Goal: Task Accomplishment & Management: Use online tool/utility

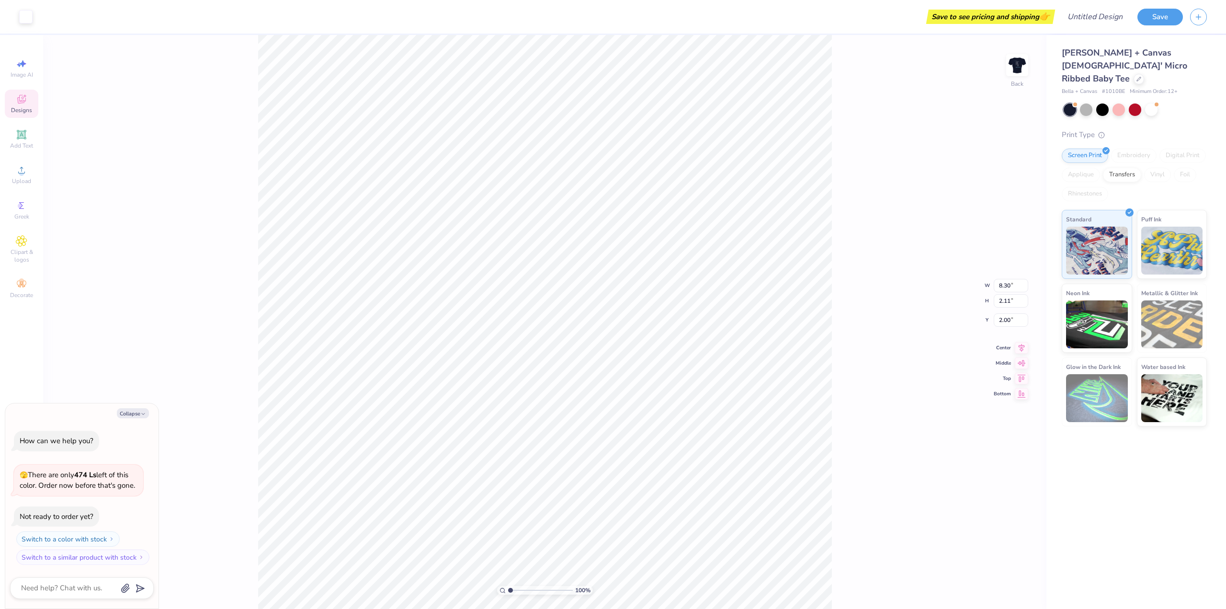
type textarea "x"
type input "2.11"
click at [1089, 306] on img at bounding box center [1097, 323] width 62 height 48
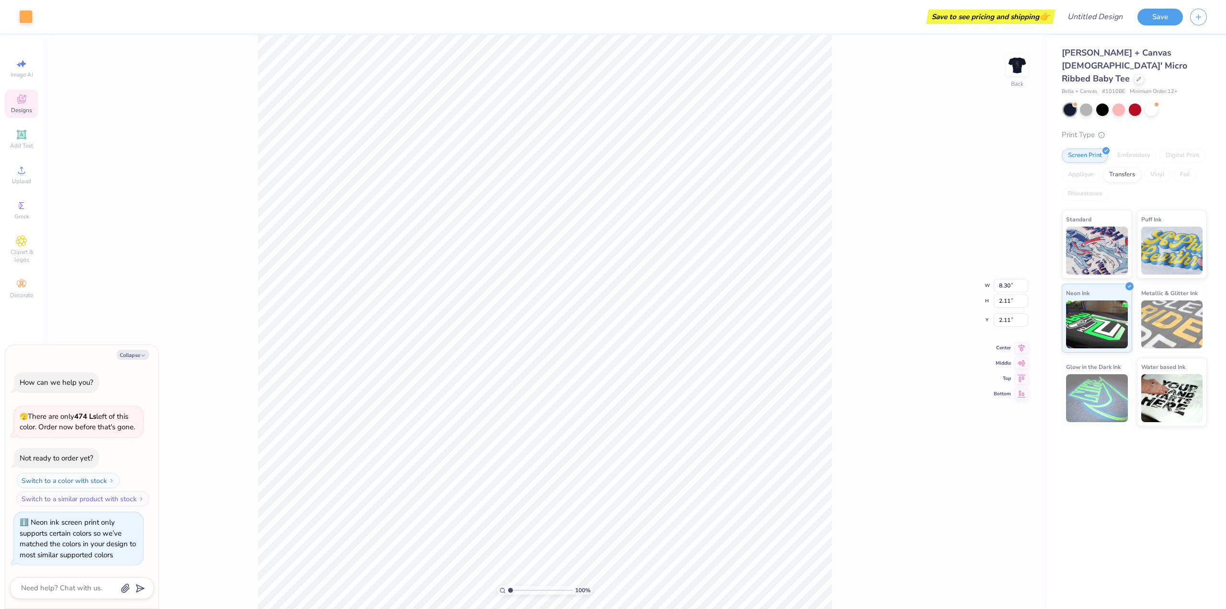
click at [1098, 390] on img at bounding box center [1097, 398] width 62 height 48
click at [1170, 374] on img at bounding box center [1172, 397] width 62 height 48
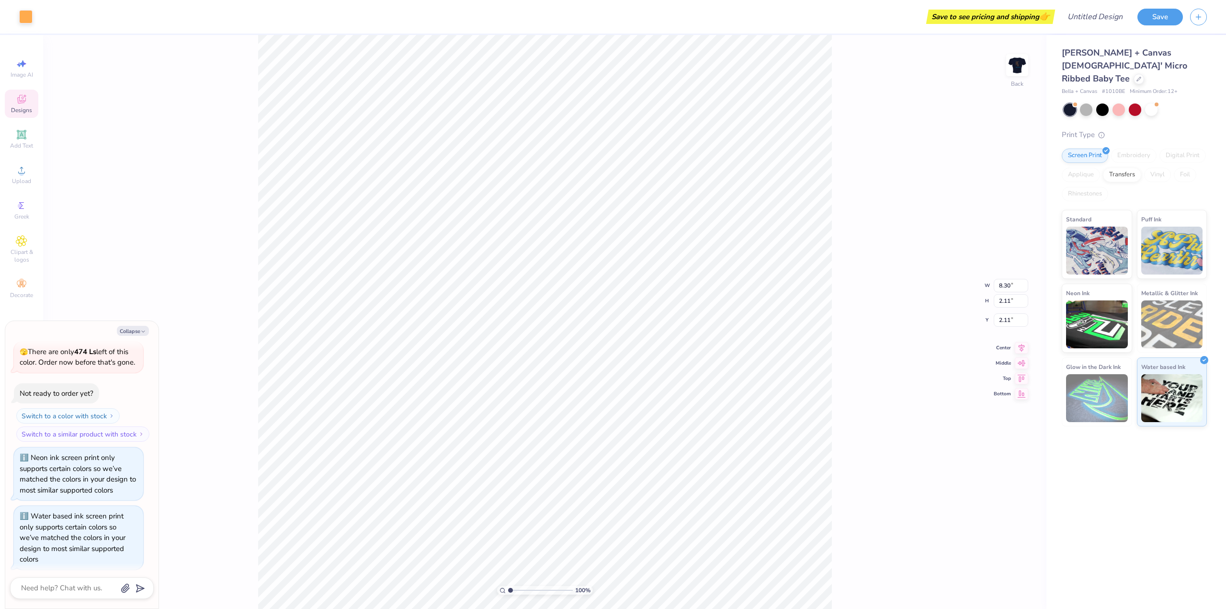
scroll to position [45, 0]
click at [141, 327] on button "Collapse" at bounding box center [133, 331] width 32 height 10
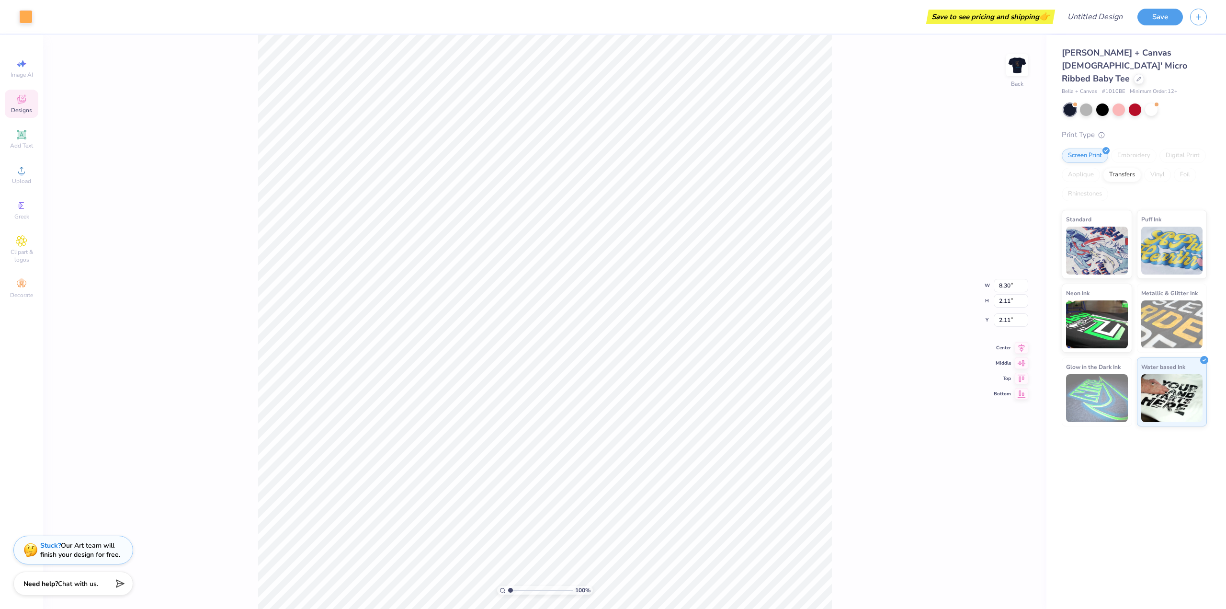
click at [91, 551] on div "Stuck? Our Art team will finish your design for free." at bounding box center [80, 550] width 80 height 18
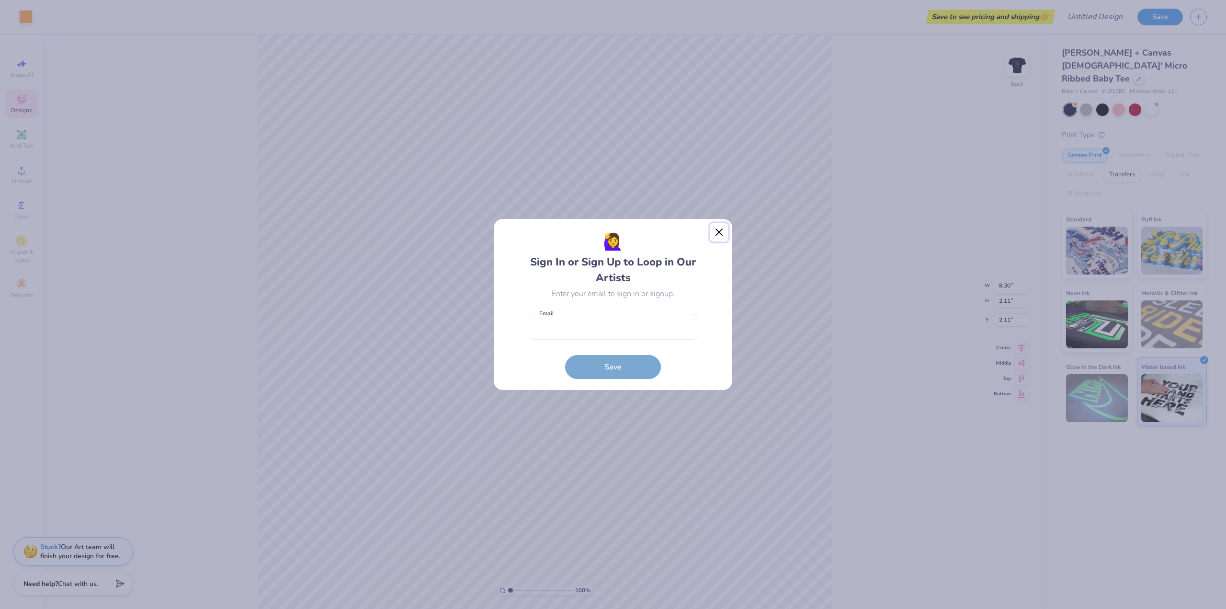
drag, startPoint x: 719, startPoint y: 230, endPoint x: 715, endPoint y: 232, distance: 4.9
click at [717, 231] on button "Close" at bounding box center [719, 232] width 18 height 18
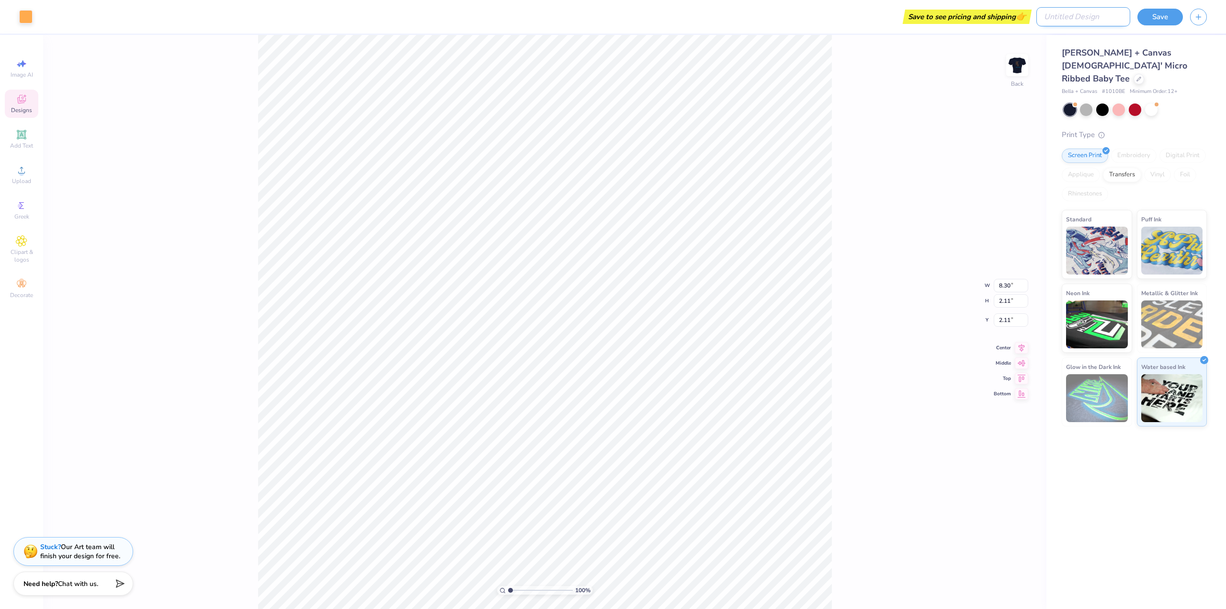
click at [1091, 20] on input "Design Title" at bounding box center [1083, 16] width 94 height 19
drag, startPoint x: 1150, startPoint y: 19, endPoint x: 1117, endPoint y: 35, distance: 36.8
click at [1150, 20] on button "Save" at bounding box center [1159, 15] width 45 height 17
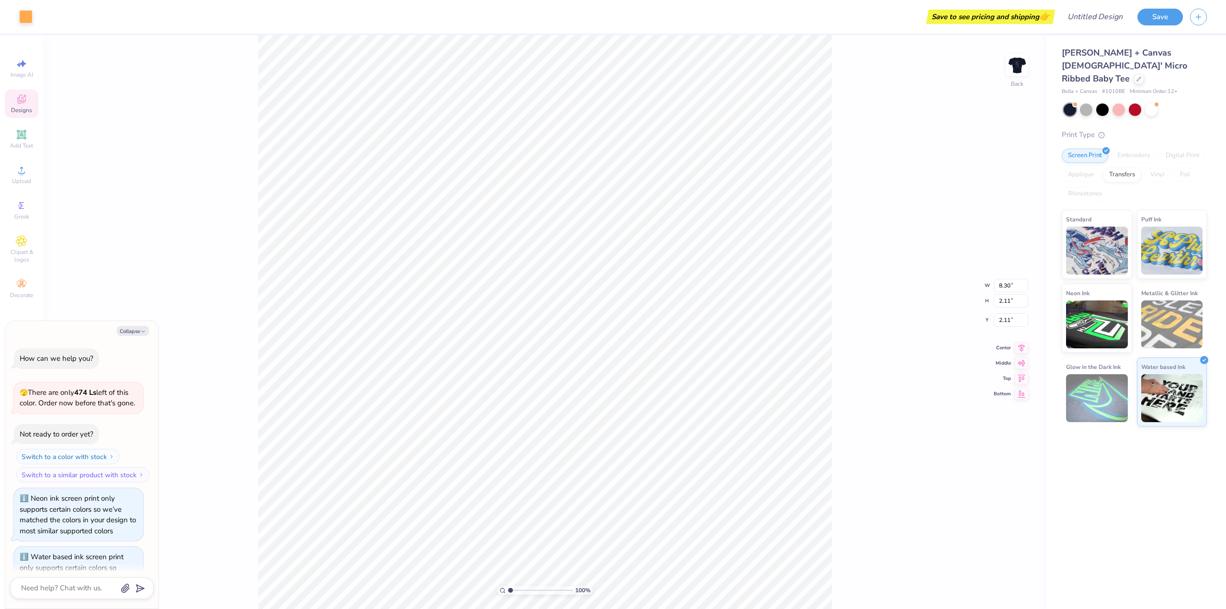
scroll to position [71, 0]
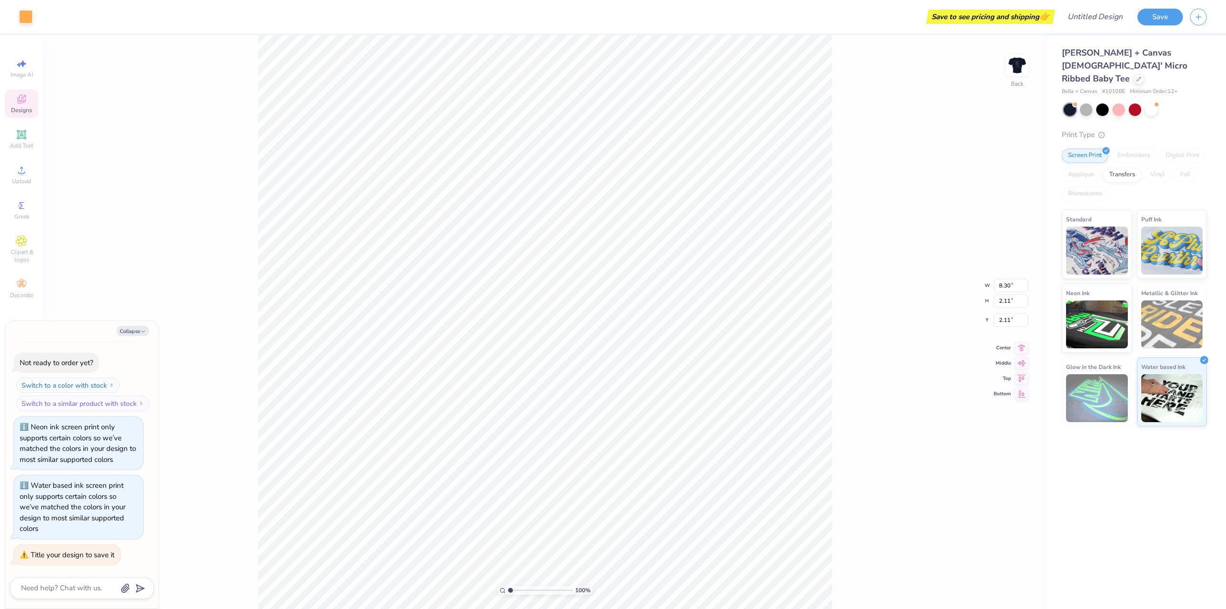
type textarea "x"
type input "1.94"
click at [1104, 302] on img at bounding box center [1097, 323] width 62 height 48
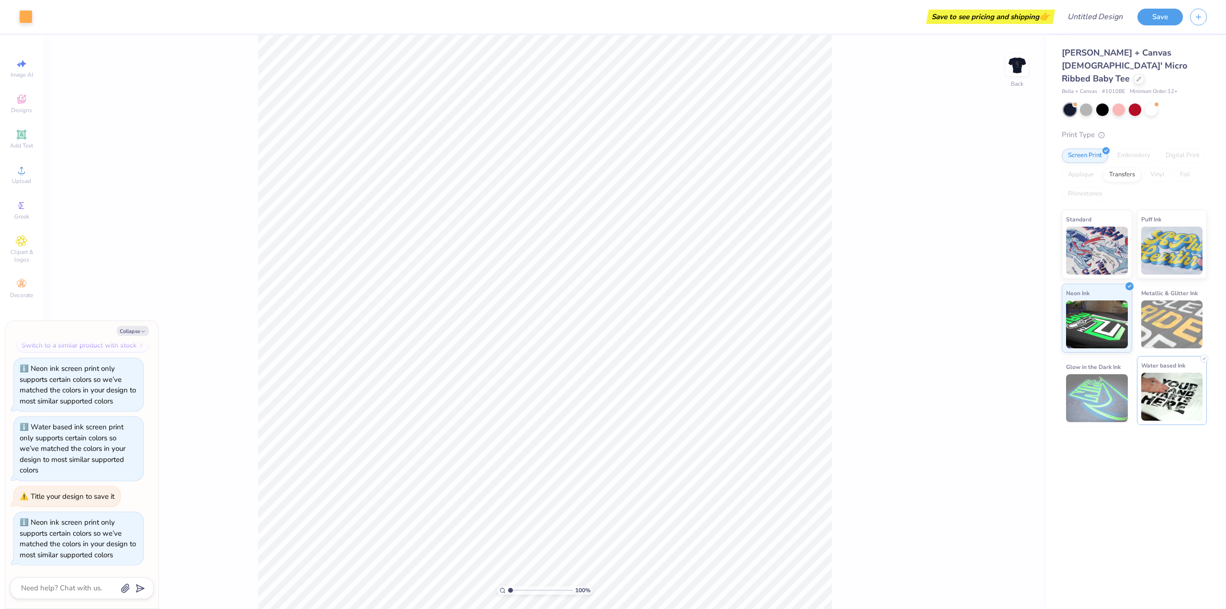
click at [1155, 373] on img at bounding box center [1172, 397] width 62 height 48
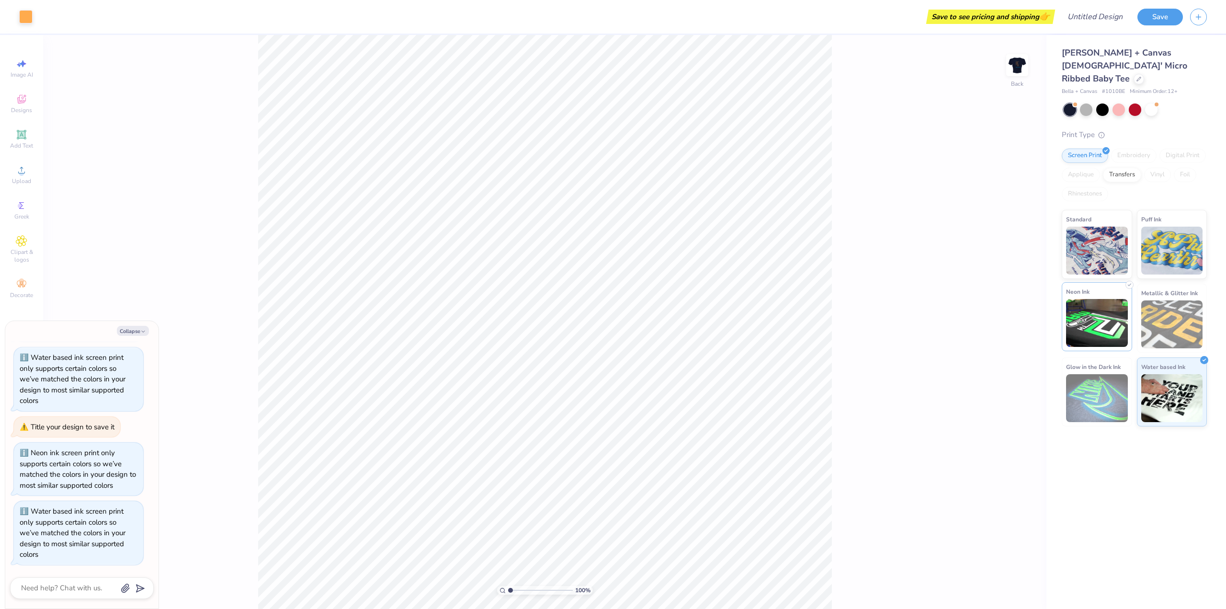
click at [1103, 306] on img at bounding box center [1097, 323] width 62 height 48
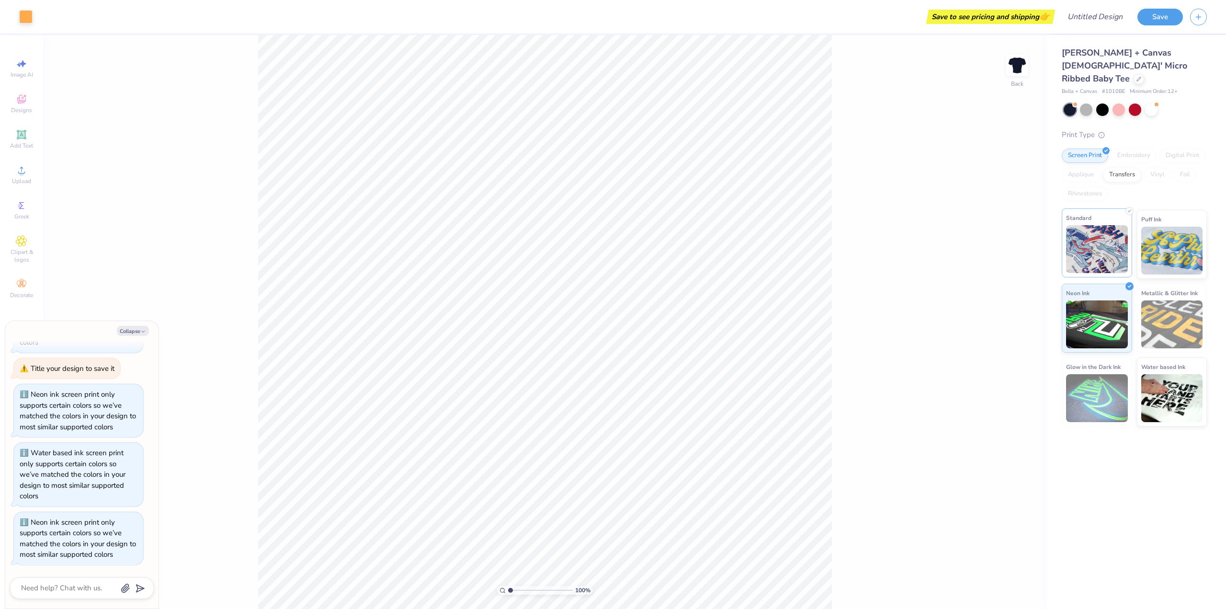
click at [1110, 237] on img at bounding box center [1097, 249] width 62 height 48
type textarea "x"
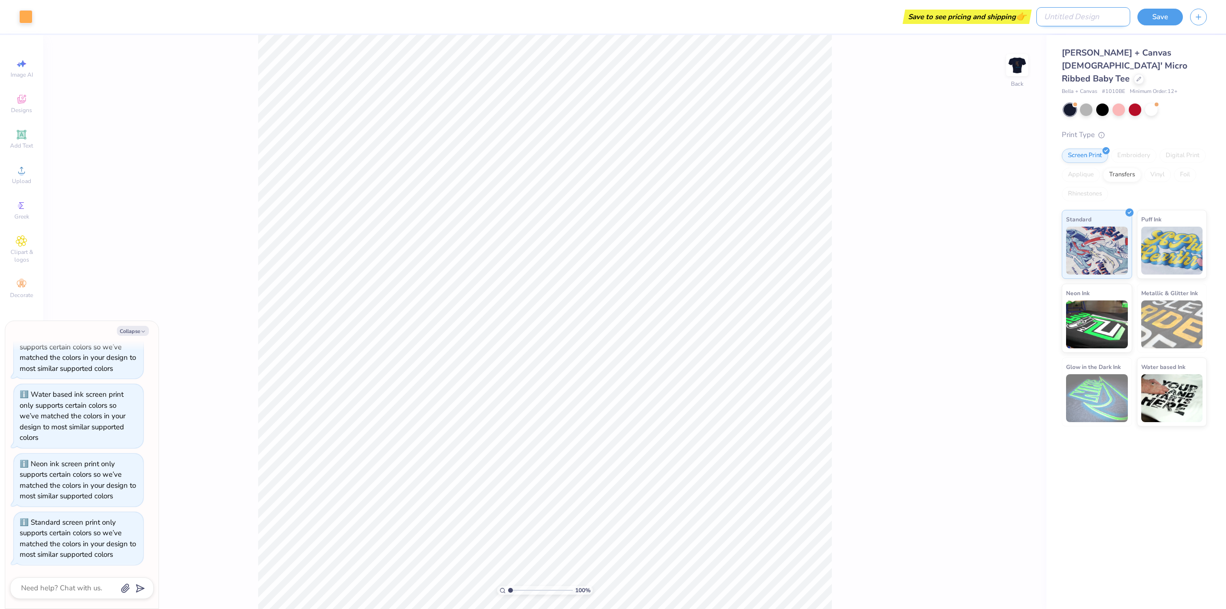
click at [1097, 16] on input "Design Title" at bounding box center [1083, 16] width 94 height 19
type input "d"
type textarea "x"
type input "d"
click at [1159, 14] on button "Save" at bounding box center [1159, 15] width 45 height 17
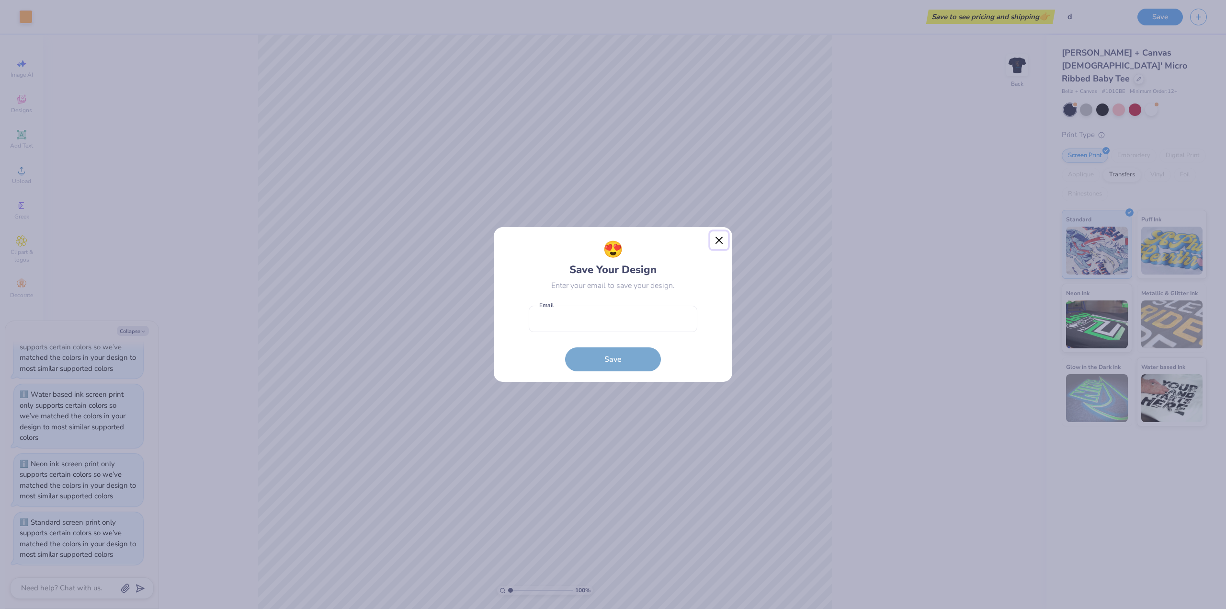
click at [724, 240] on button "Close" at bounding box center [719, 240] width 18 height 18
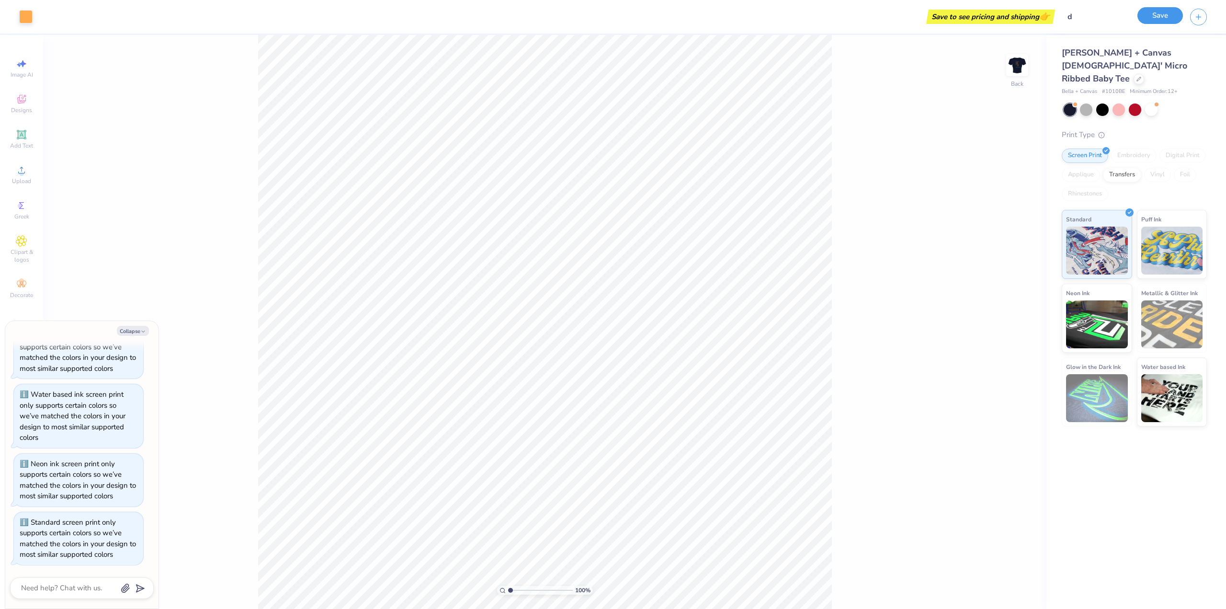
click at [1157, 11] on button "Save" at bounding box center [1159, 15] width 45 height 17
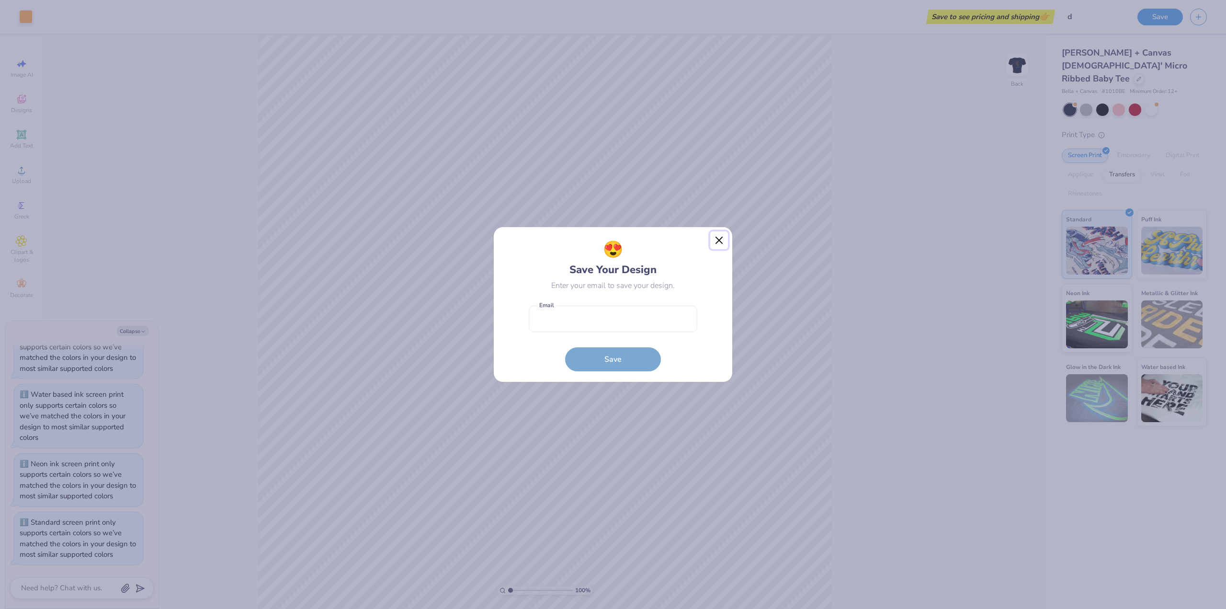
click at [715, 241] on button "Close" at bounding box center [719, 240] width 18 height 18
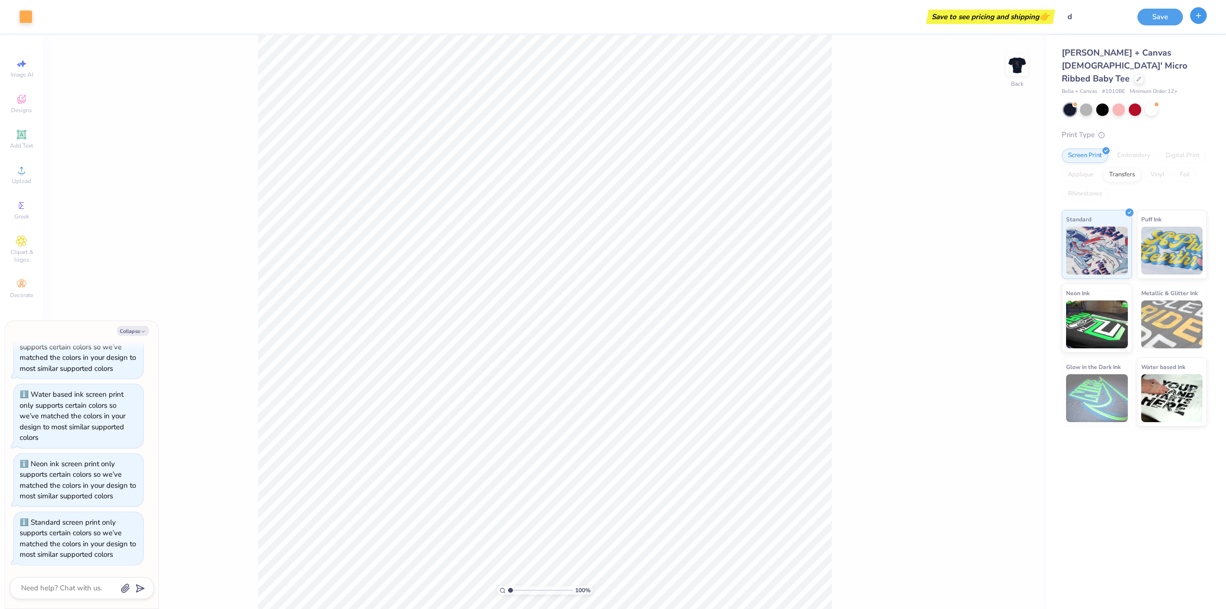
click at [1199, 17] on line "button" at bounding box center [1199, 15] width 0 height 5
click at [19, 65] on icon at bounding box center [19, 64] width 4 height 5
type textarea "x"
select select "4"
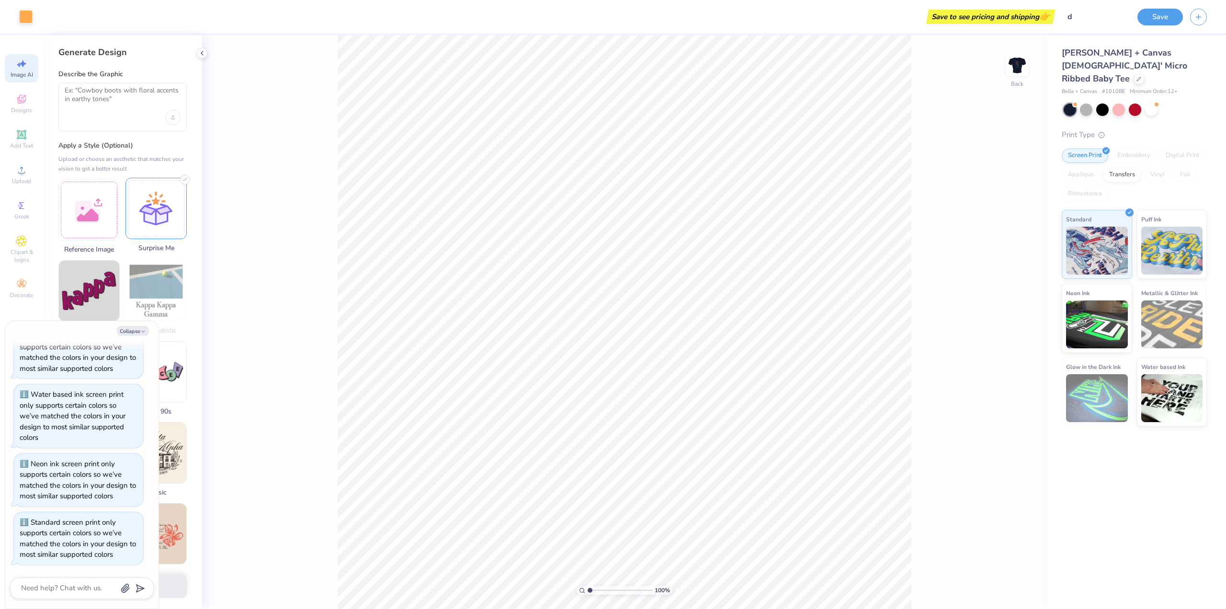
click at [165, 199] on div at bounding box center [155, 208] width 61 height 61
click at [134, 331] on button "Collapse" at bounding box center [133, 331] width 32 height 10
type textarea "x"
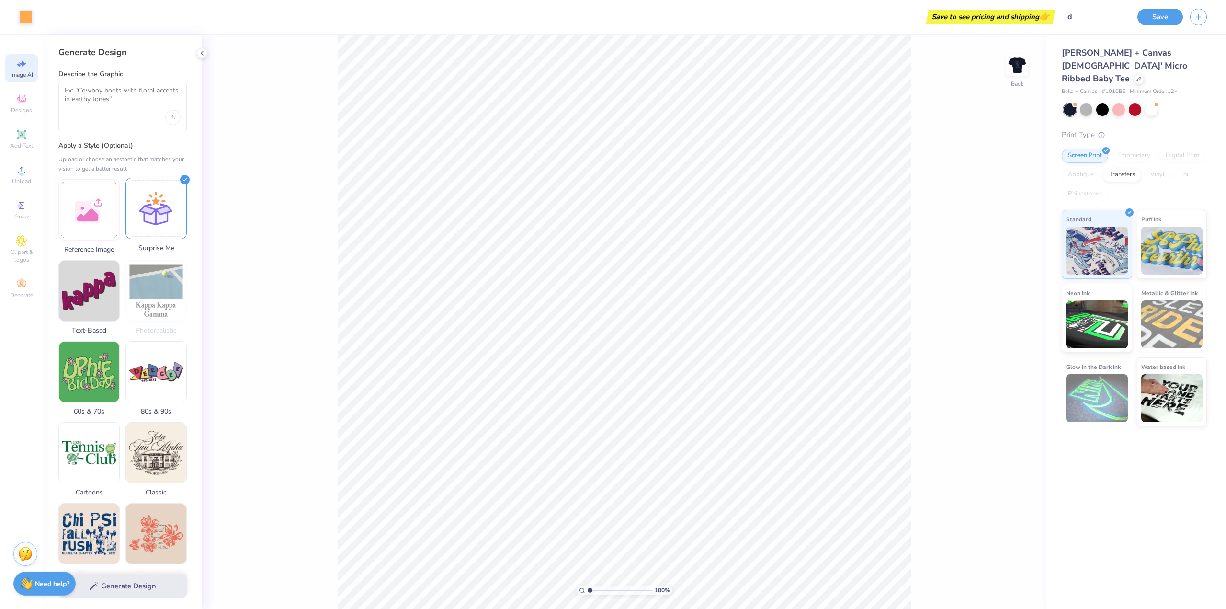
click at [162, 210] on div at bounding box center [155, 208] width 61 height 61
click at [147, 215] on div at bounding box center [155, 208] width 61 height 61
click at [122, 117] on div at bounding box center [122, 107] width 128 height 48
click at [113, 90] on textarea at bounding box center [123, 98] width 116 height 24
click at [21, 21] on div at bounding box center [25, 15] width 13 height 13
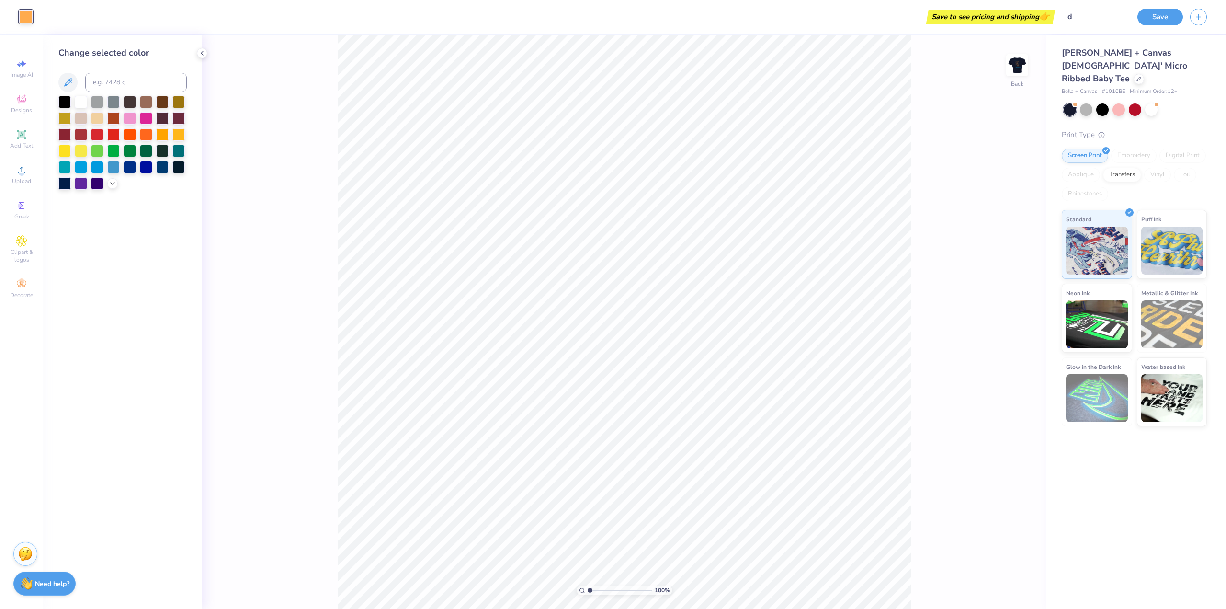
click at [21, 16] on div at bounding box center [25, 16] width 13 height 13
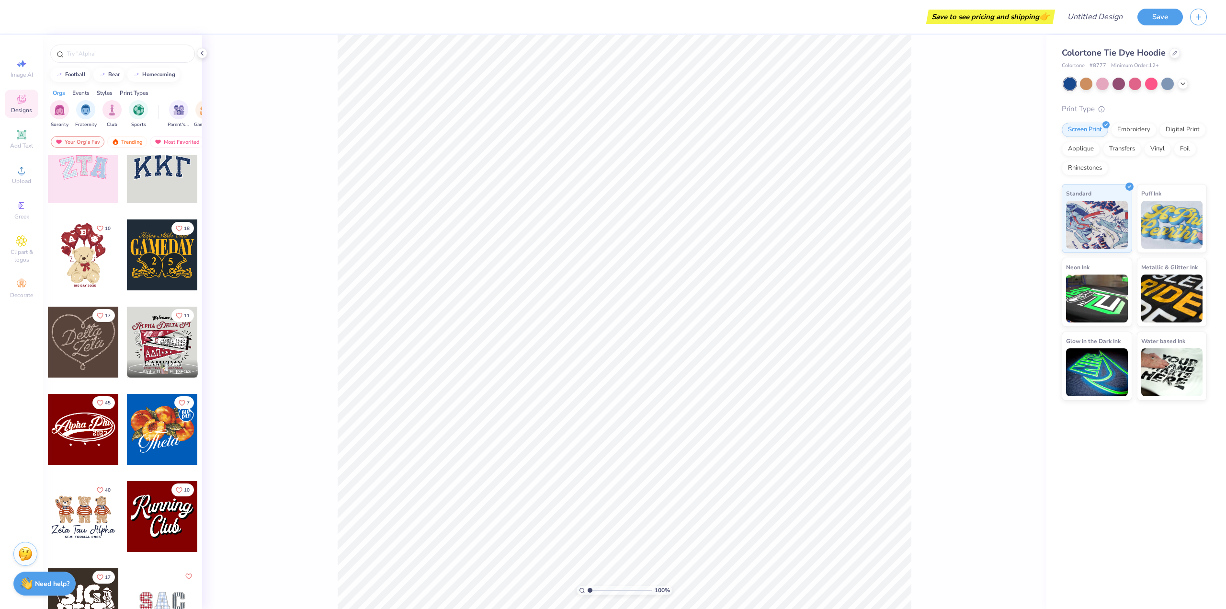
scroll to position [144, 0]
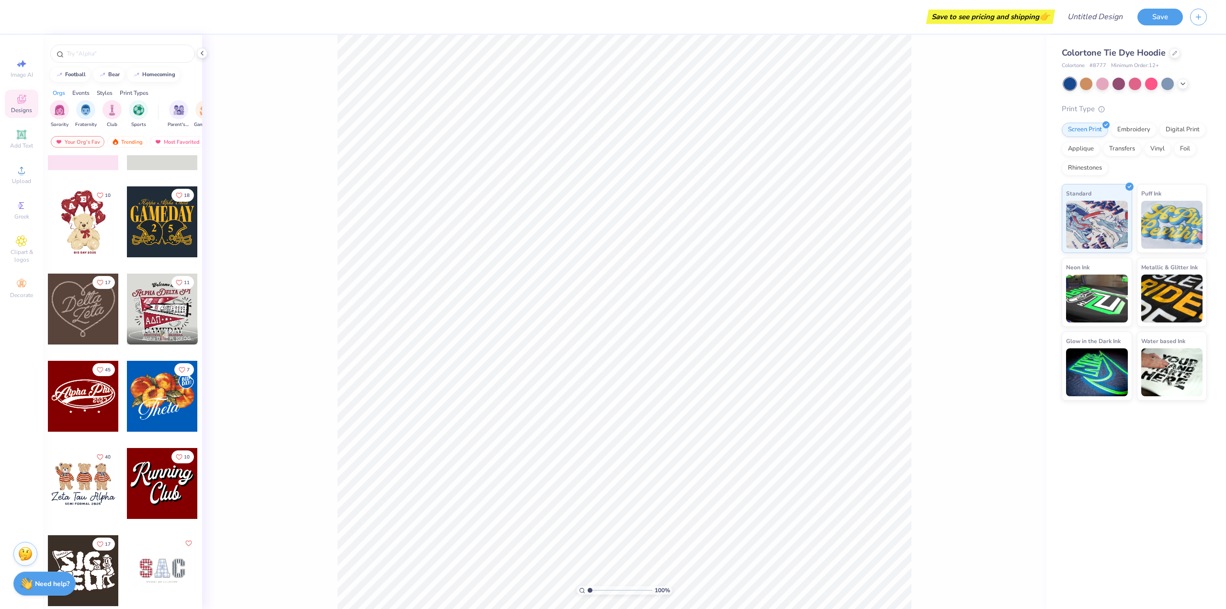
click at [165, 220] on div at bounding box center [162, 221] width 71 height 71
type input "4.67"
type input "10.98"
type input "7.98"
type input "4.47"
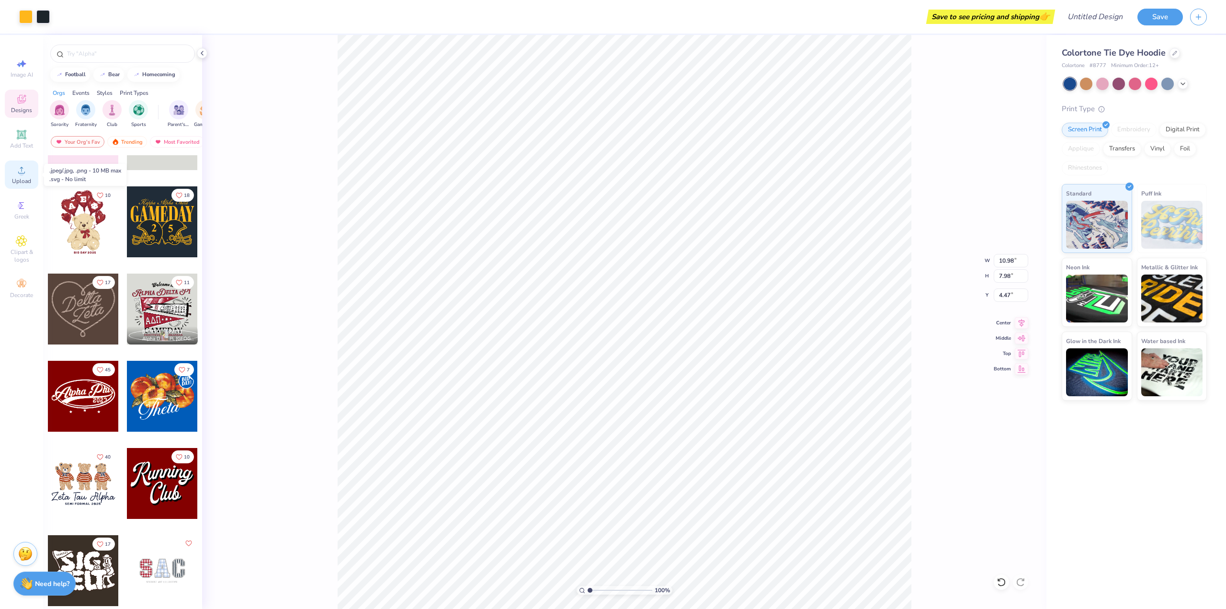
click at [18, 181] on span "Upload" at bounding box center [21, 181] width 19 height 8
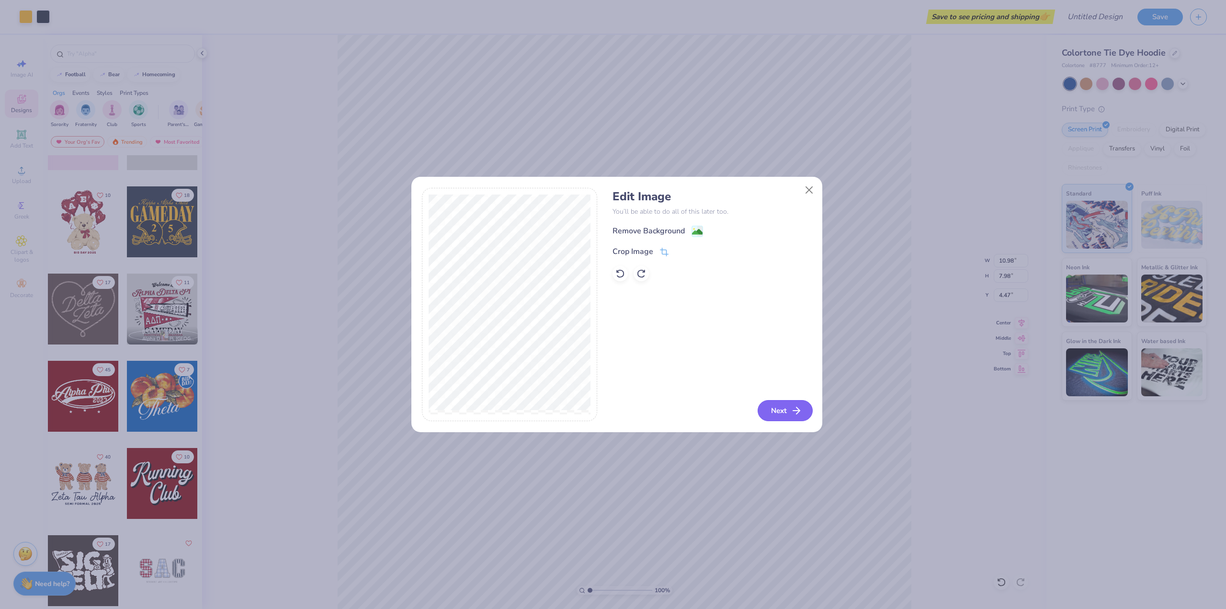
click at [781, 405] on button "Next" at bounding box center [785, 410] width 55 height 21
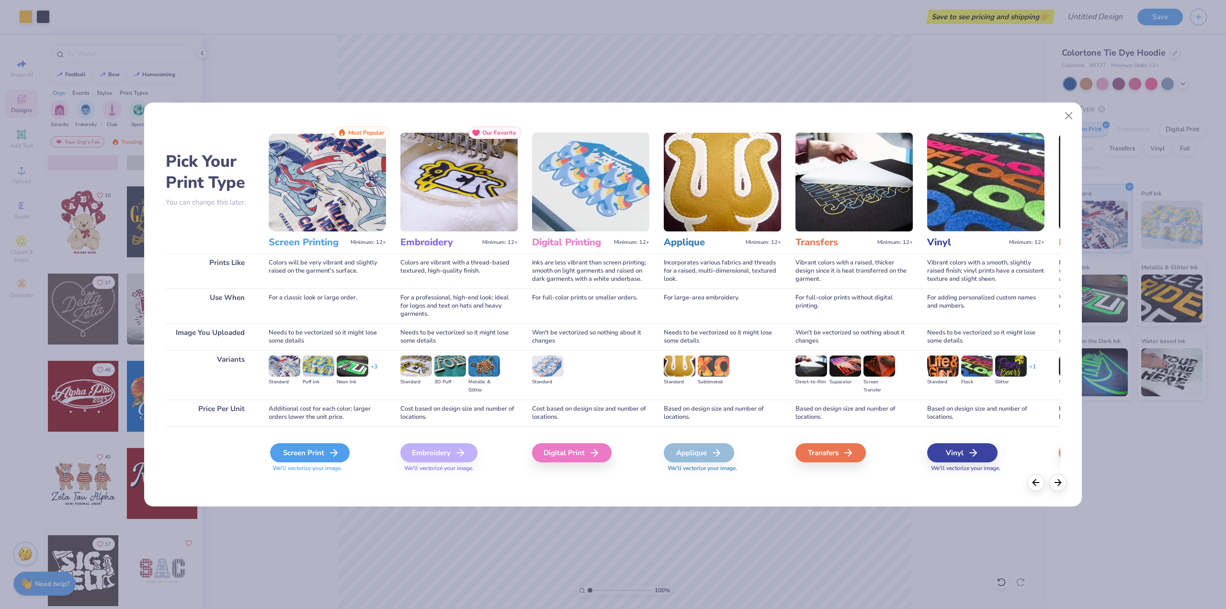
click at [301, 453] on div "Screen Print" at bounding box center [309, 452] width 79 height 19
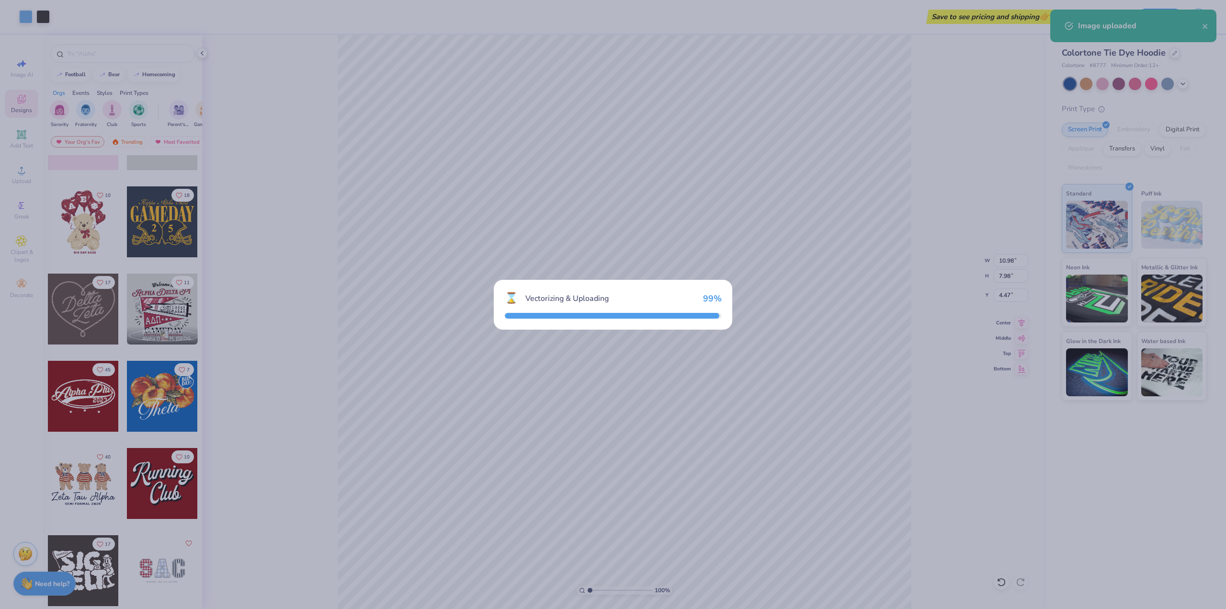
type input "15.00"
type input "6.09"
type input "4.45"
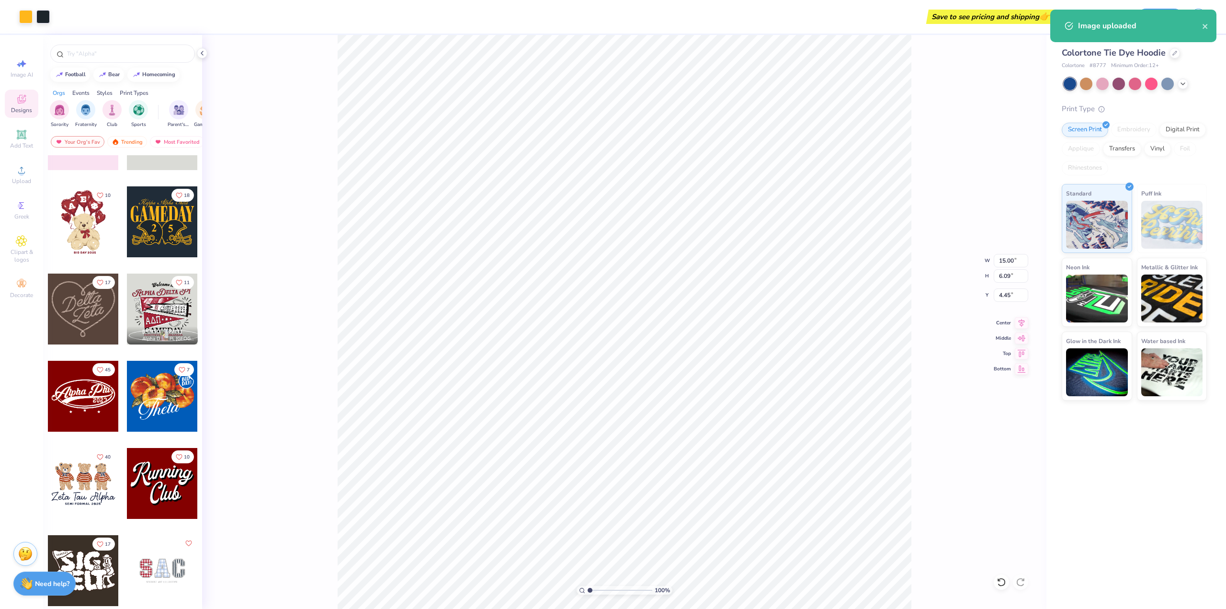
type input "10.98"
type input "7.98"
type input "4.47"
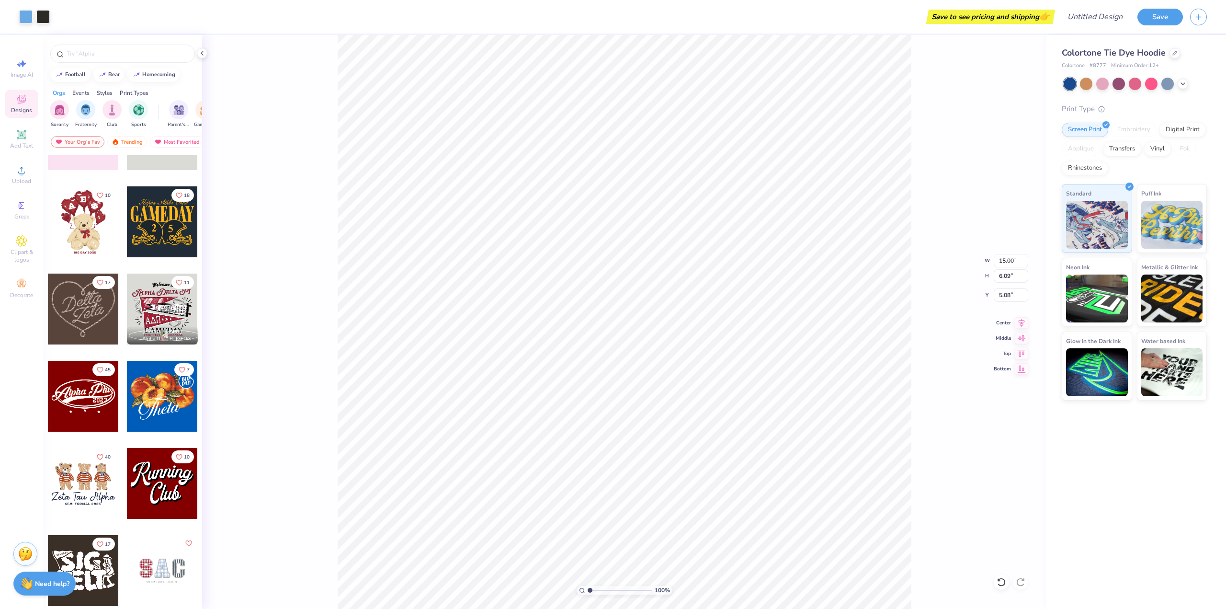
type input "2.68"
click at [1175, 54] on icon at bounding box center [1174, 52] width 5 height 5
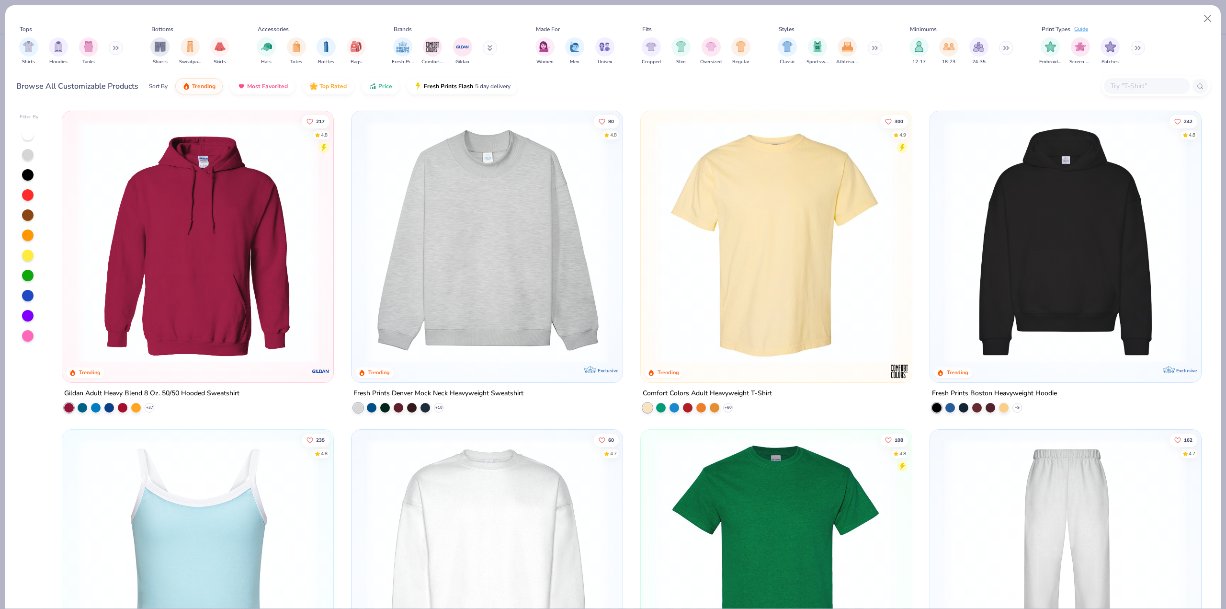
click at [215, 270] on img at bounding box center [198, 242] width 252 height 242
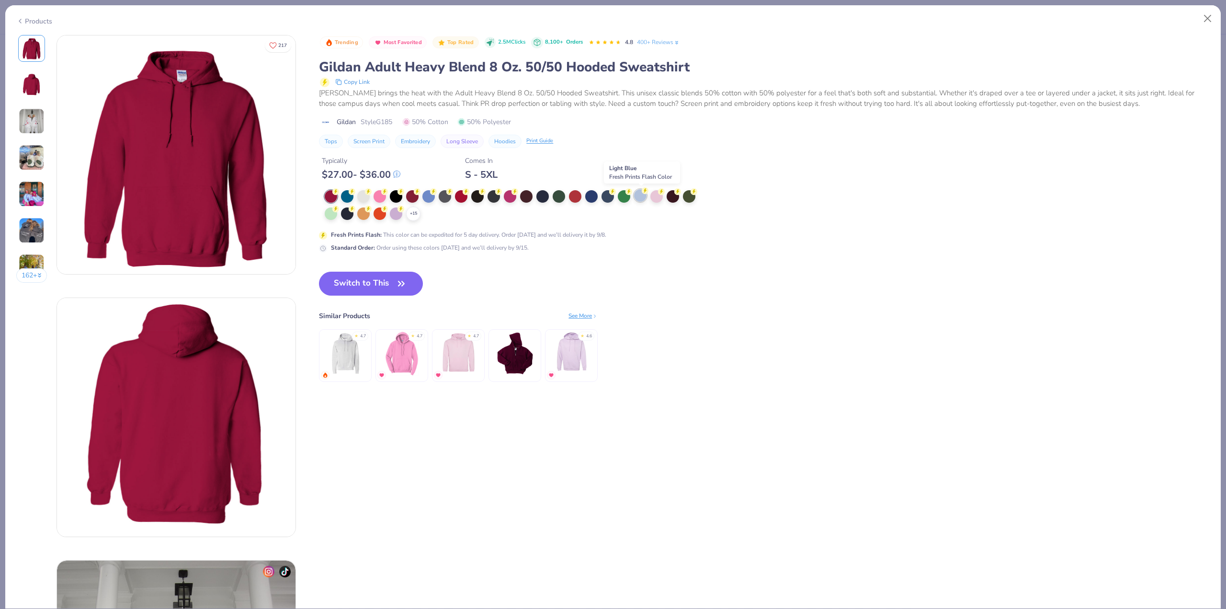
click at [643, 196] on div at bounding box center [640, 195] width 12 height 12
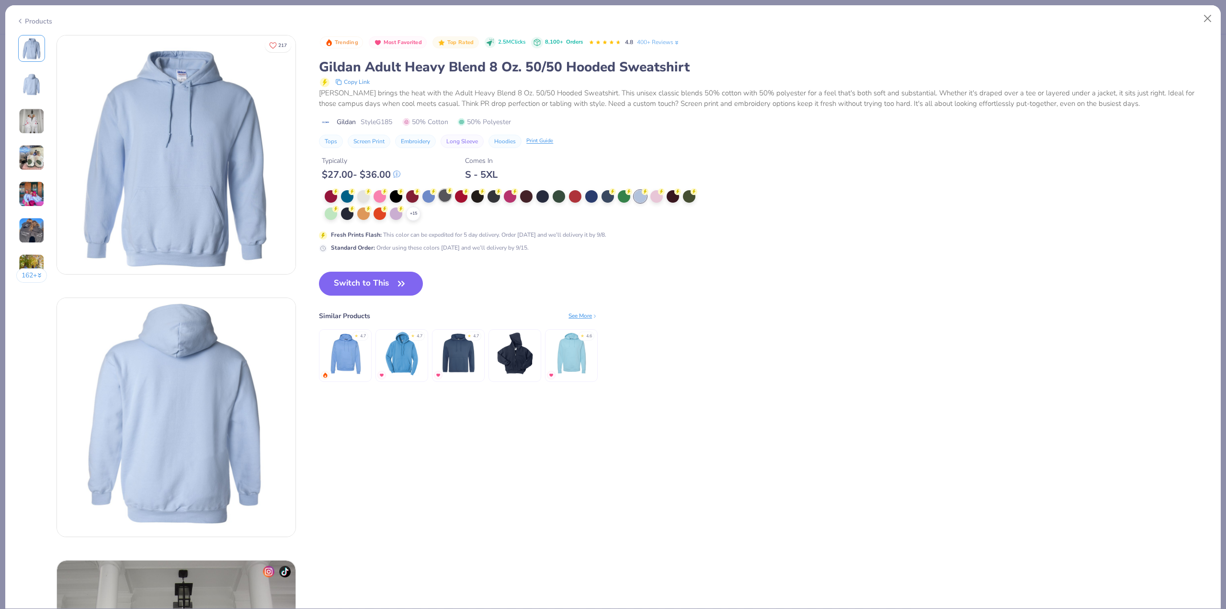
click at [446, 197] on div at bounding box center [445, 195] width 12 height 12
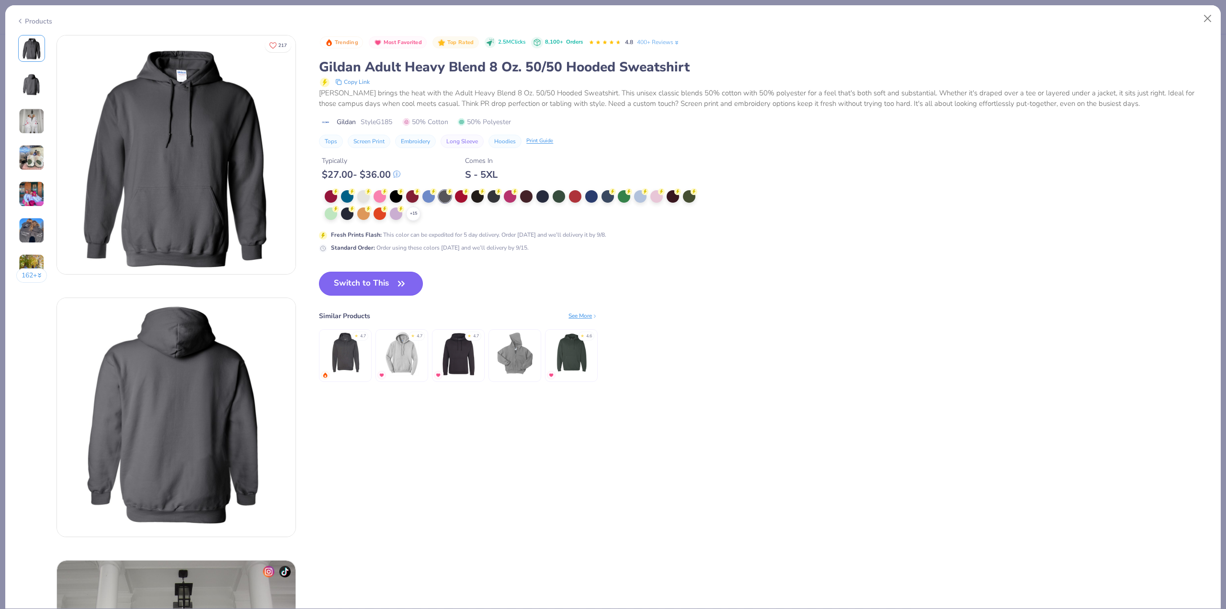
click at [350, 289] on button "Switch to This" at bounding box center [371, 284] width 104 height 24
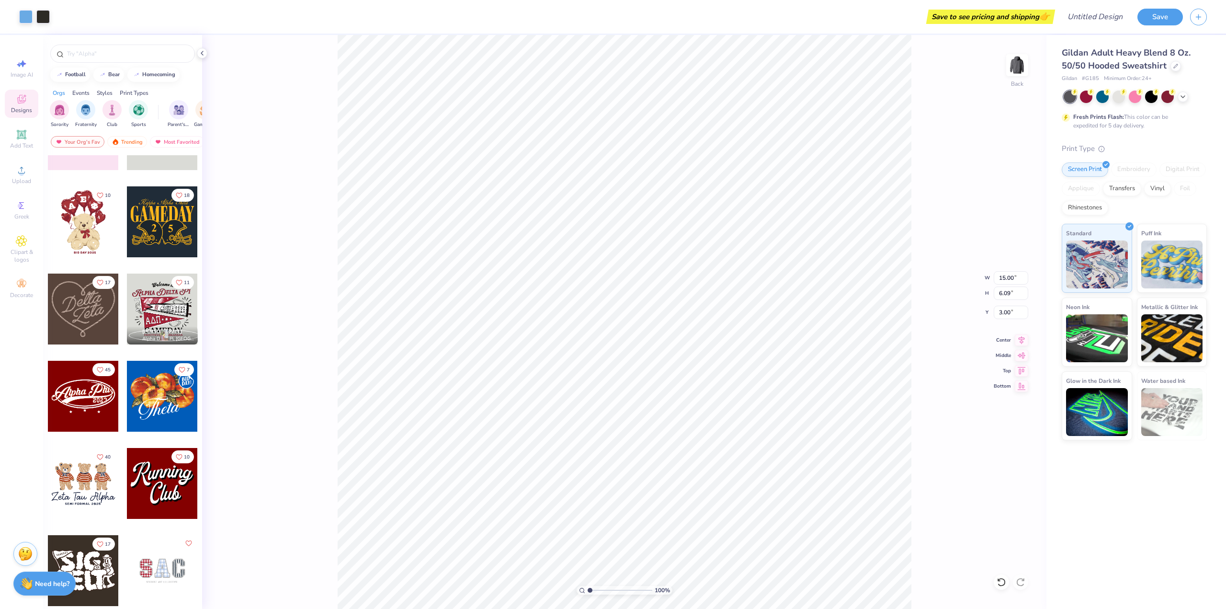
type input "3.00"
type input "13.15"
type input "5.34"
type input "3.00"
click at [1083, 16] on input "Design Title" at bounding box center [1083, 16] width 94 height 19
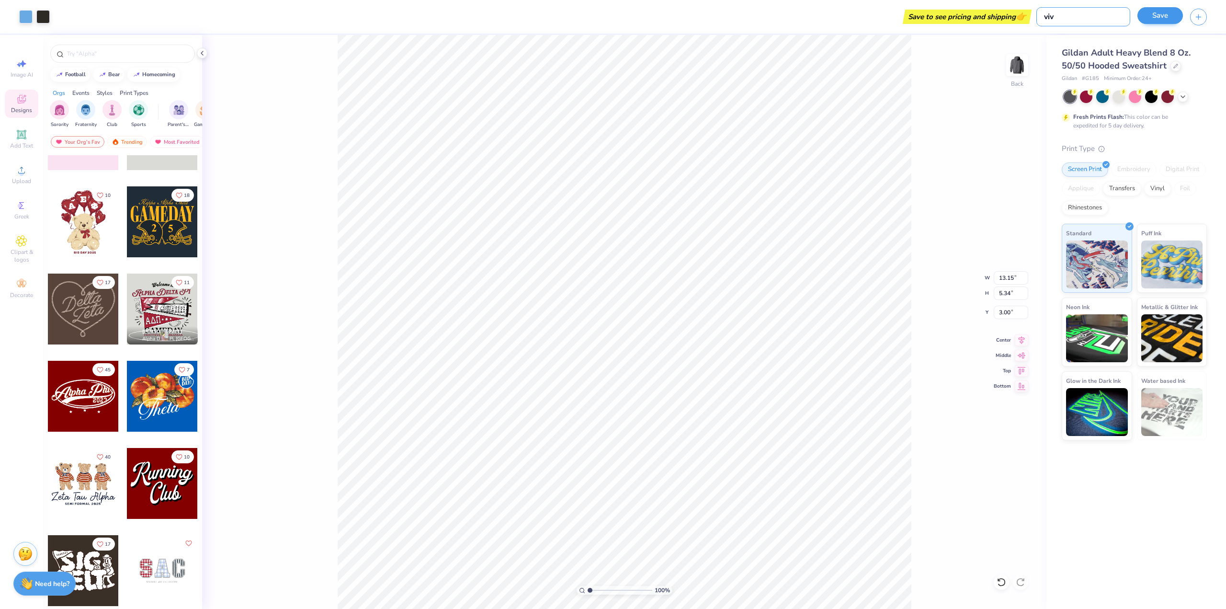
type input "viv"
click at [1161, 20] on button "Save" at bounding box center [1159, 15] width 45 height 17
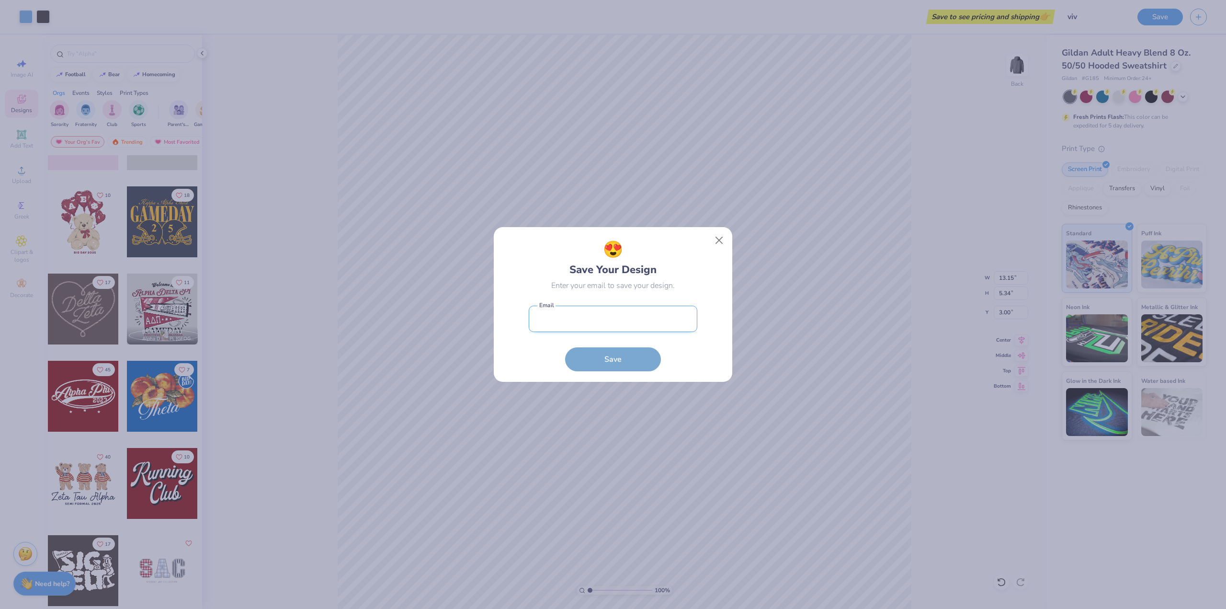
click at [591, 317] on input "email" at bounding box center [613, 319] width 169 height 26
click at [593, 320] on input "email" at bounding box center [613, 319] width 169 height 26
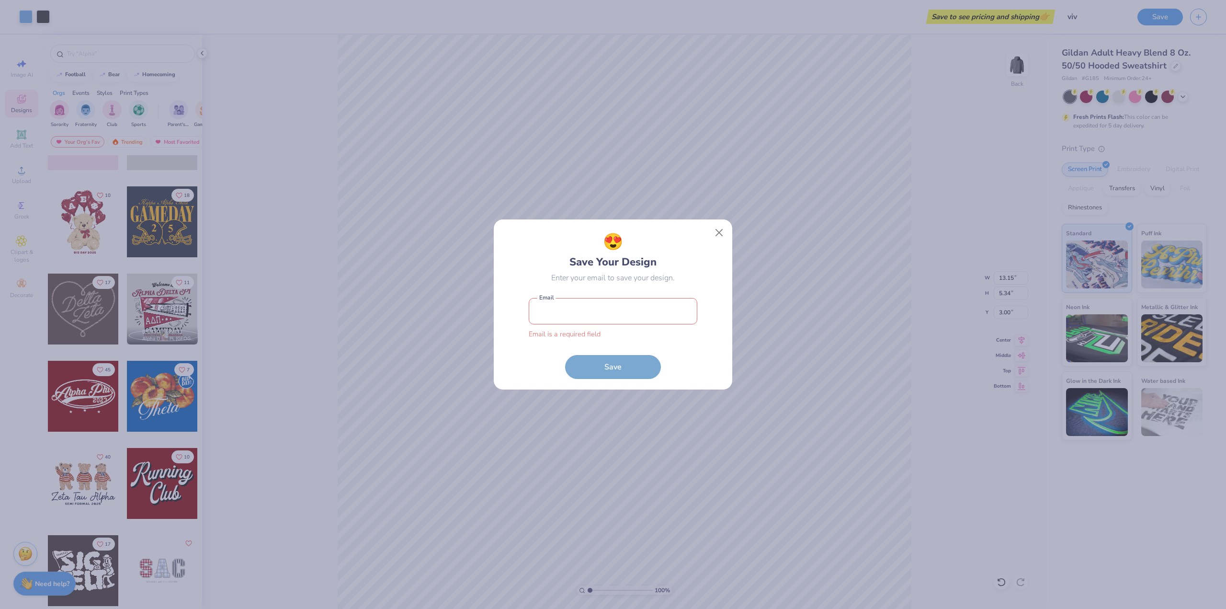
click at [658, 201] on div "😍 Save Your Design Enter your email to save your design. Email is a required fi…" at bounding box center [613, 304] width 1226 height 609
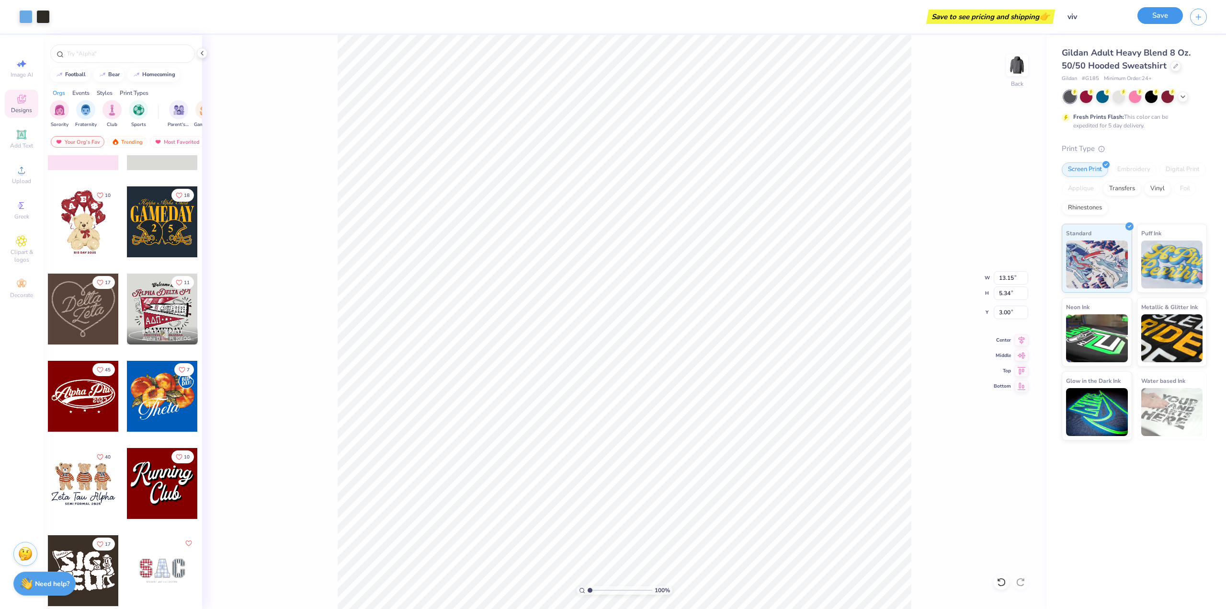
click at [1162, 11] on button "Save" at bounding box center [1159, 15] width 45 height 17
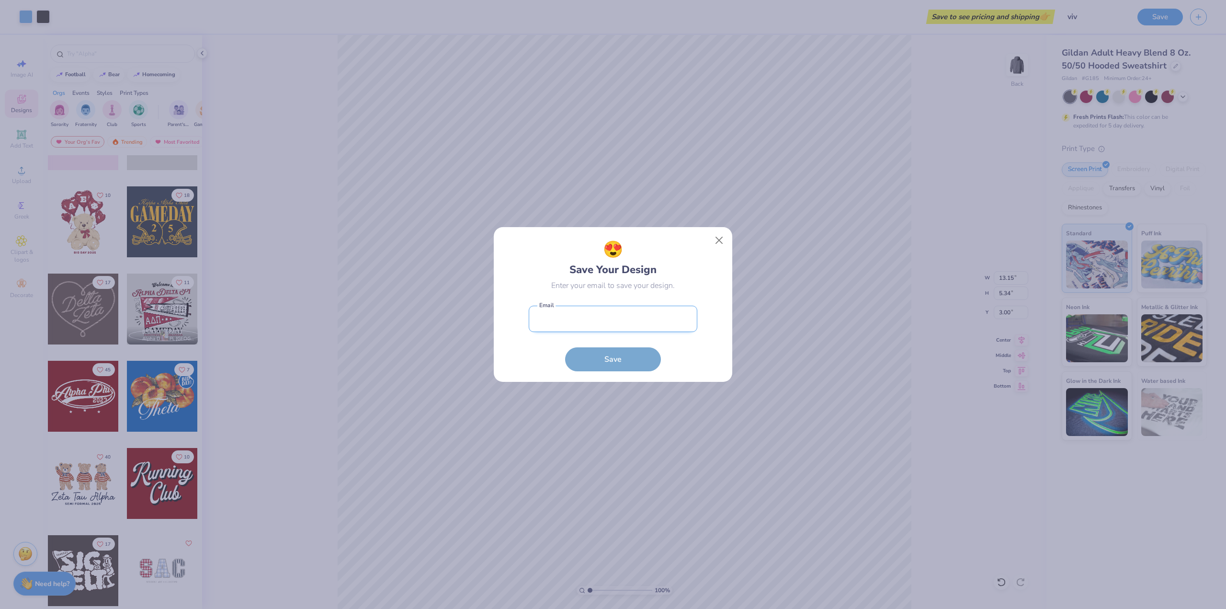
click at [625, 329] on input "email" at bounding box center [613, 319] width 169 height 26
type input "[EMAIL_ADDRESS][DOMAIN_NAME]"
click at [628, 354] on button "Save" at bounding box center [613, 357] width 96 height 24
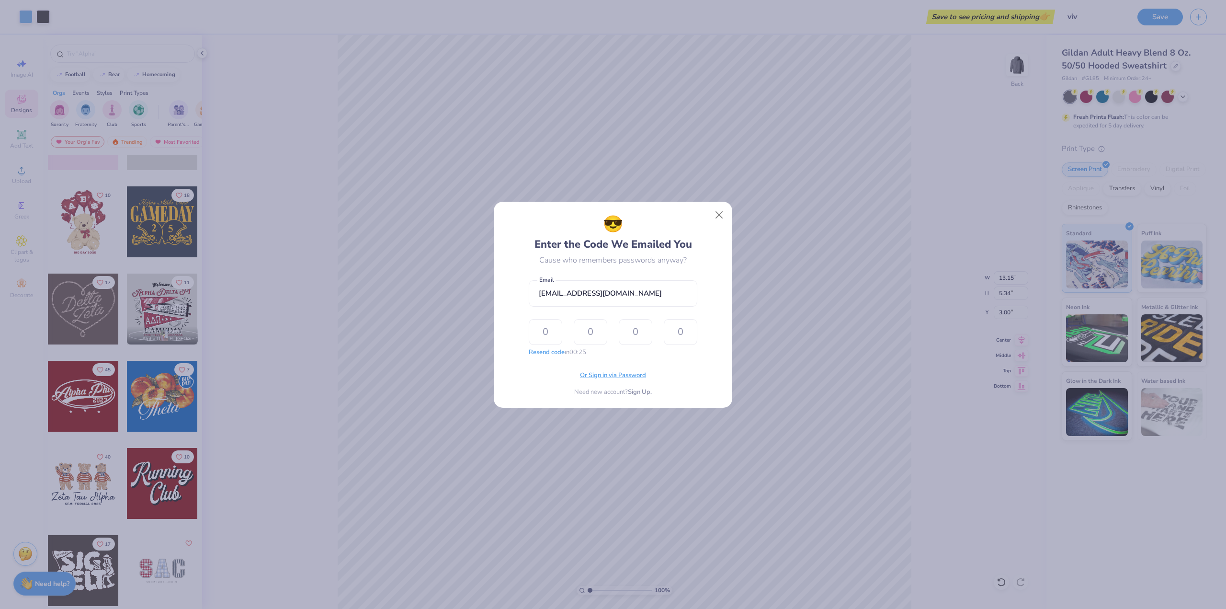
click at [627, 378] on span "Or Sign in via Password" at bounding box center [613, 376] width 66 height 10
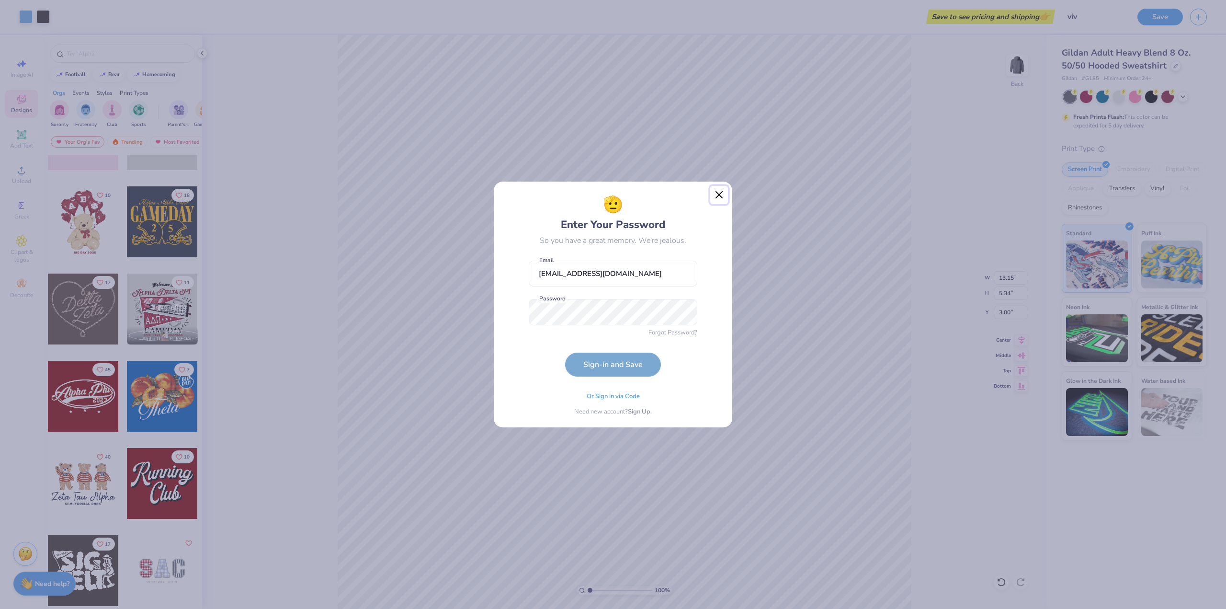
click at [715, 192] on button "Close" at bounding box center [719, 195] width 18 height 18
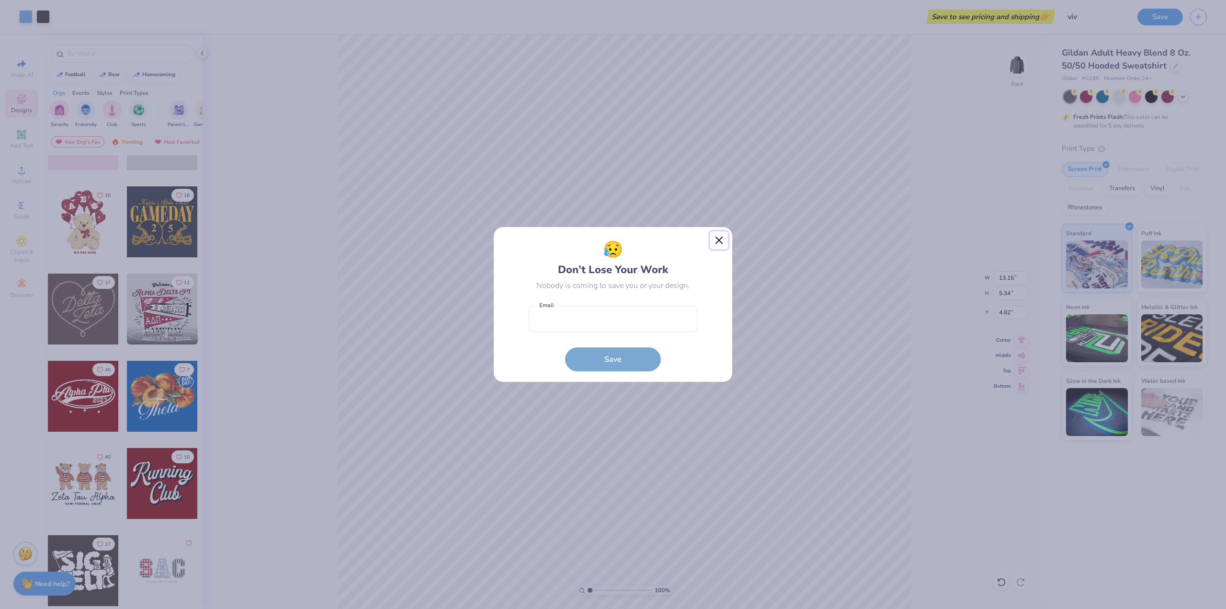
drag, startPoint x: 720, startPoint y: 240, endPoint x: 510, endPoint y: 124, distance: 239.7
click at [717, 240] on button "Close" at bounding box center [719, 240] width 18 height 18
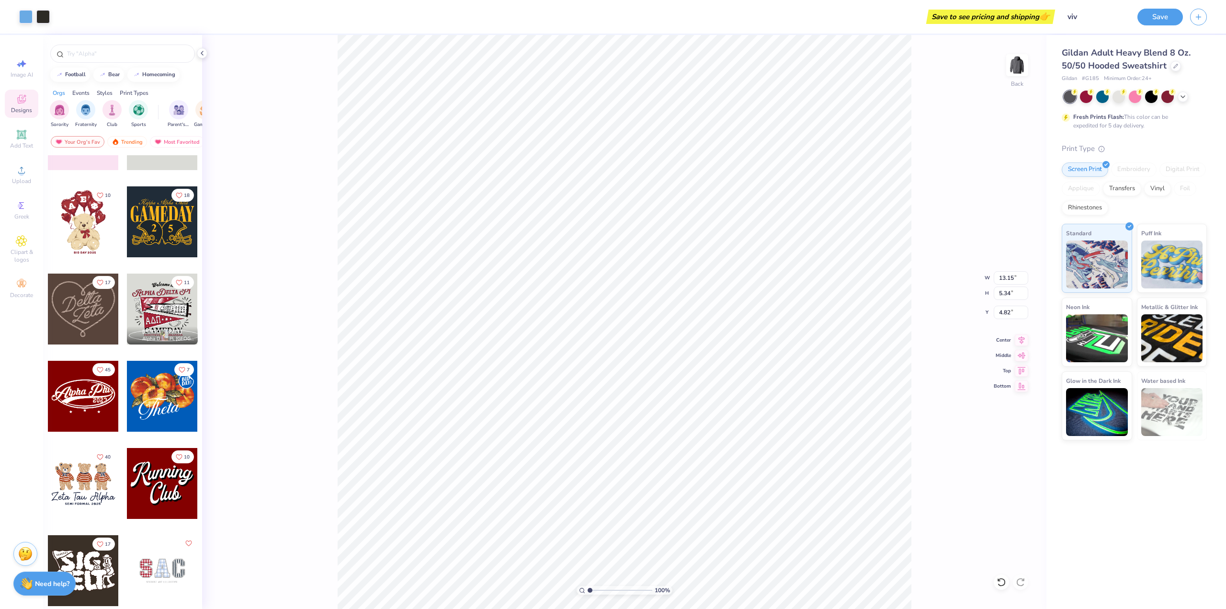
type input "3.00"
drag, startPoint x: 1094, startPoint y: 409, endPoint x: 1068, endPoint y: 412, distance: 26.0
click at [1094, 409] on img at bounding box center [1097, 410] width 62 height 48
click at [1110, 398] on img at bounding box center [1097, 410] width 62 height 48
click at [1114, 394] on img at bounding box center [1097, 410] width 62 height 48
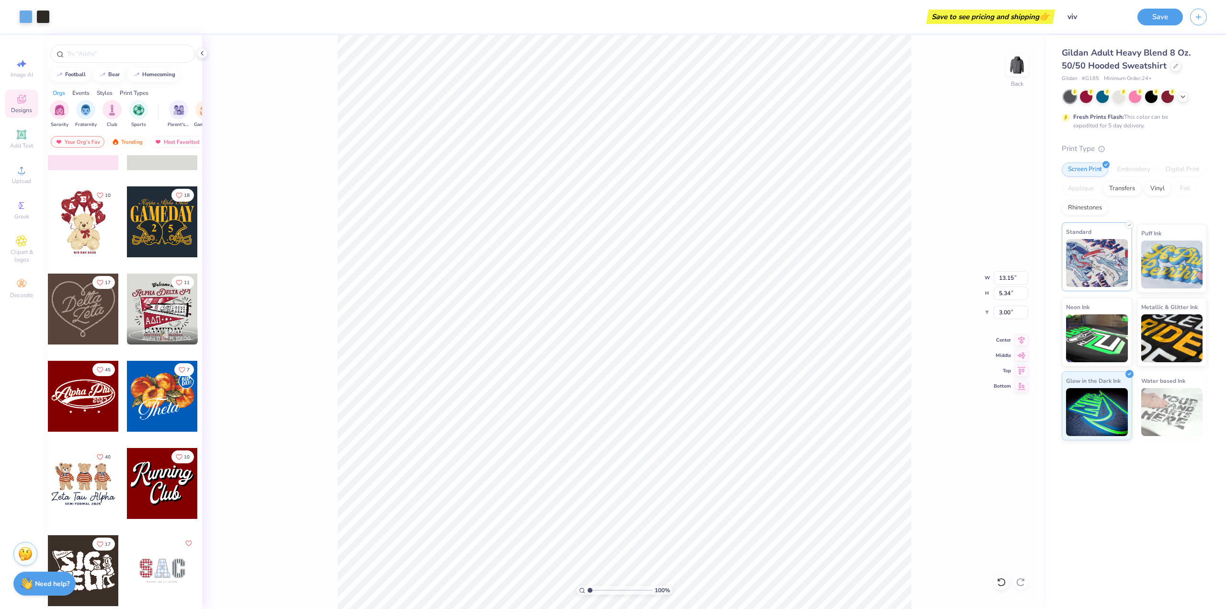
click at [1113, 281] on img at bounding box center [1097, 263] width 62 height 48
click at [1133, 191] on div "Transfers" at bounding box center [1122, 187] width 38 height 14
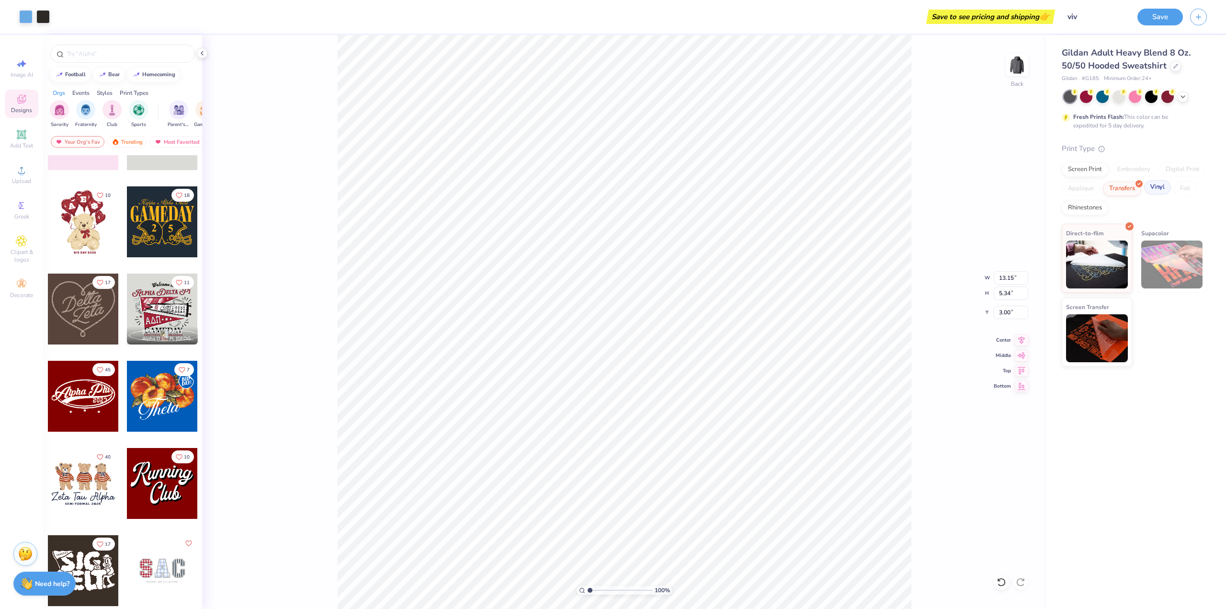
click at [1152, 186] on div "Vinyl" at bounding box center [1157, 187] width 27 height 14
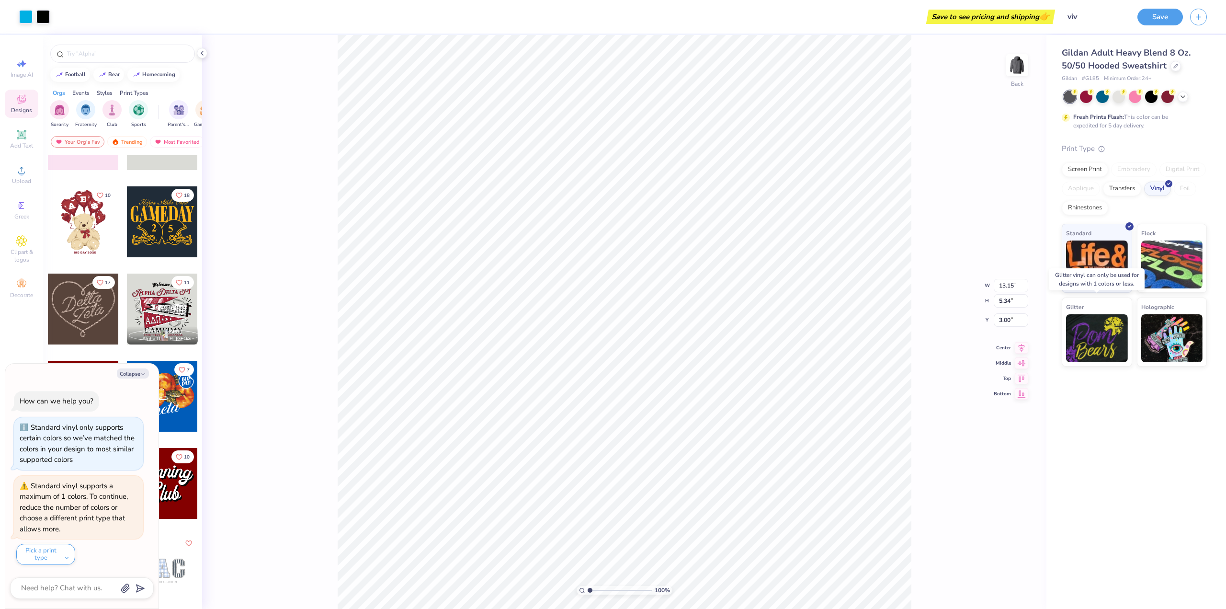
drag, startPoint x: 1086, startPoint y: 340, endPoint x: 983, endPoint y: 373, distance: 108.1
click at [1086, 340] on img at bounding box center [1097, 338] width 62 height 48
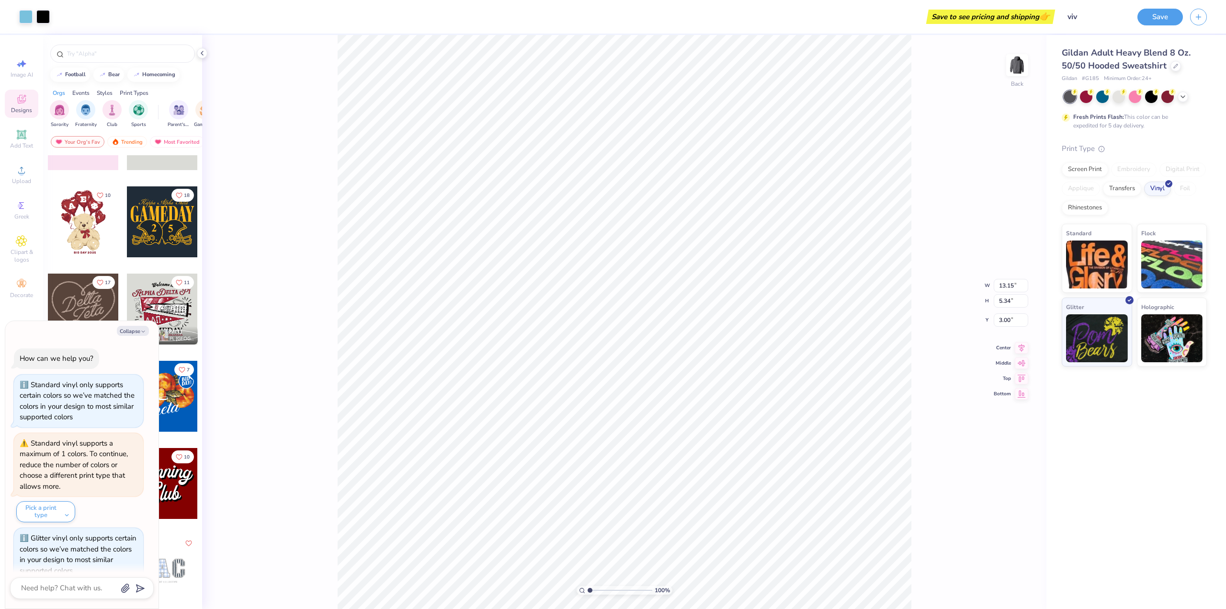
scroll to position [111, 0]
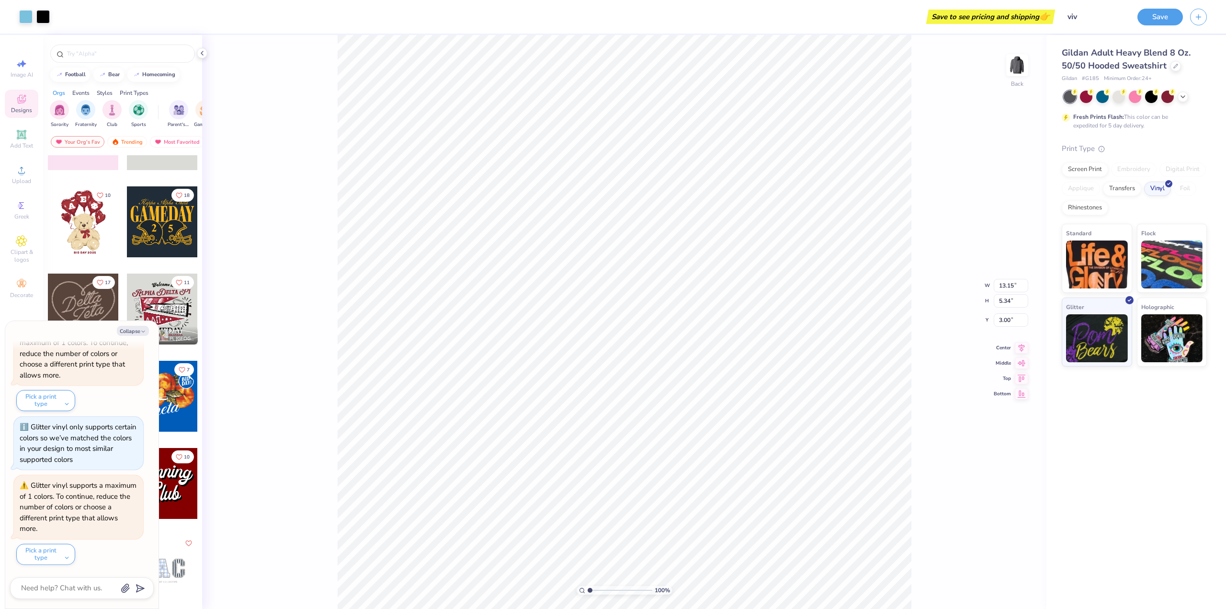
type textarea "x"
type input "3.65"
type textarea "x"
type input "13.19"
type input "5.36"
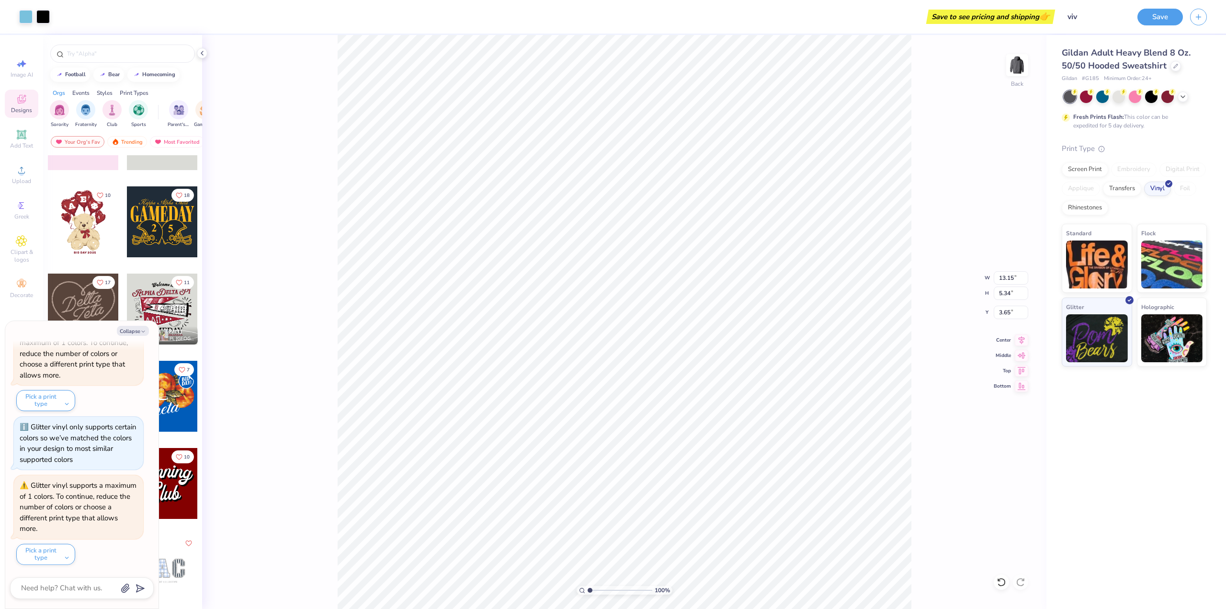
type input "3.63"
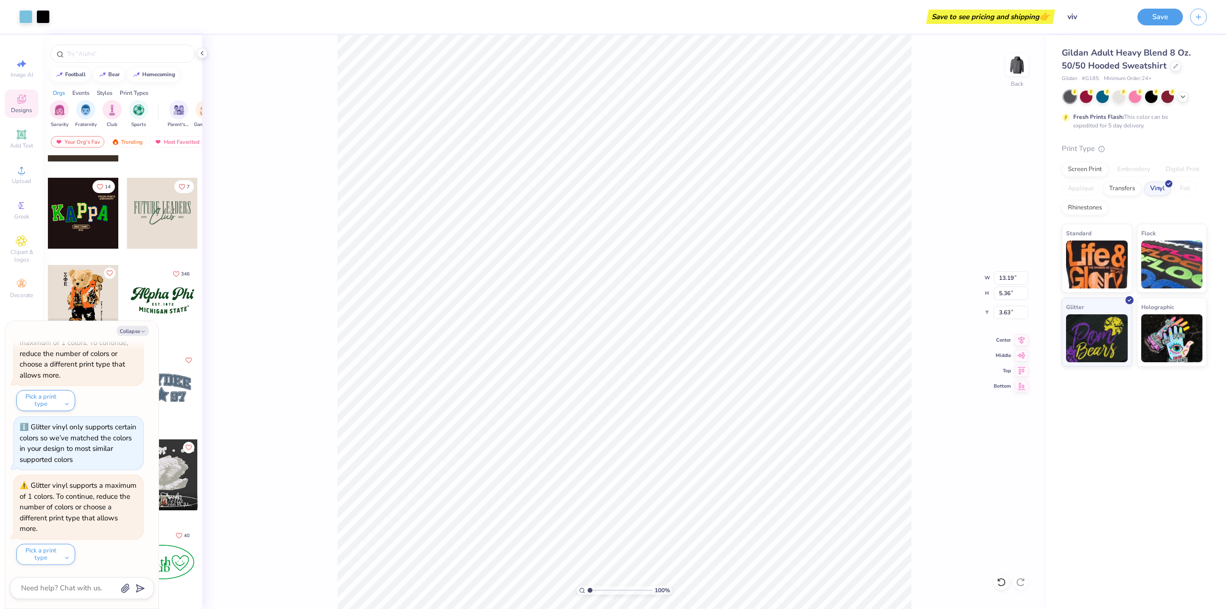
scroll to position [575, 0]
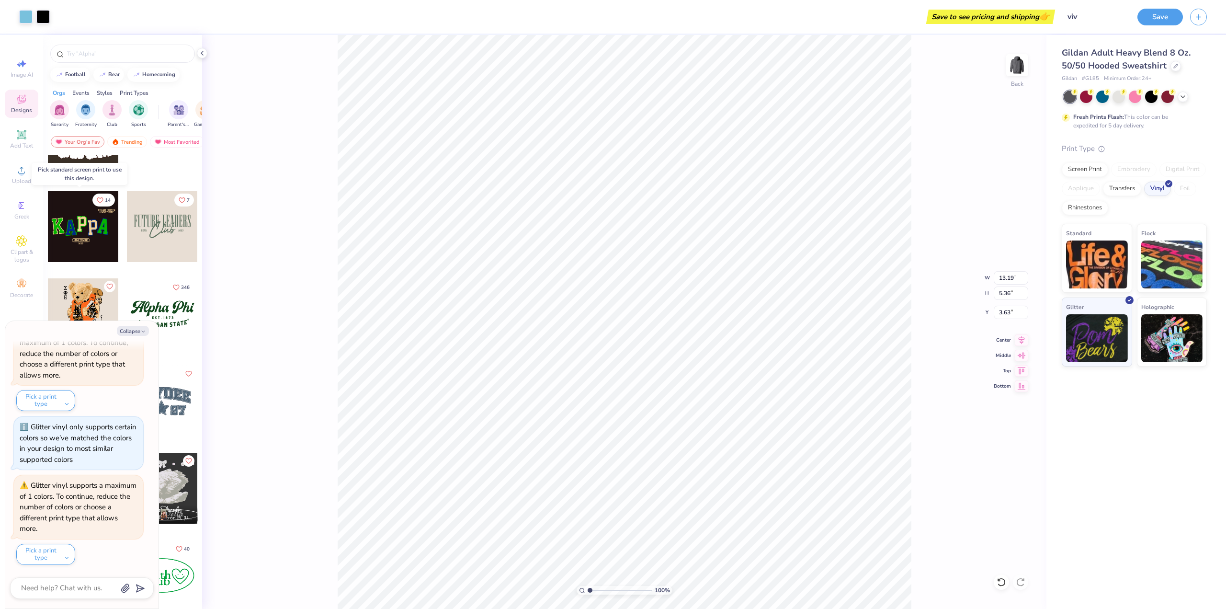
click at [82, 232] on div at bounding box center [83, 226] width 71 height 71
click at [103, 228] on div at bounding box center [83, 226] width 71 height 71
type textarea "x"
type input "2.34"
type textarea "x"
